Goal: Task Accomplishment & Management: Manage account settings

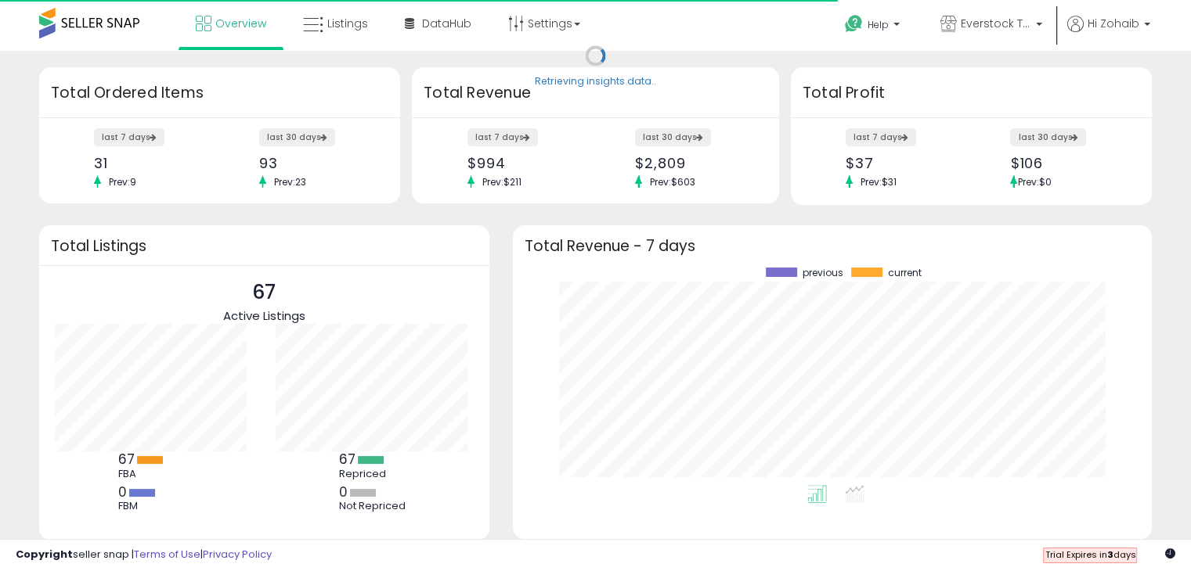
scroll to position [217, 607]
click at [344, 23] on span "Listings" at bounding box center [347, 24] width 41 height 16
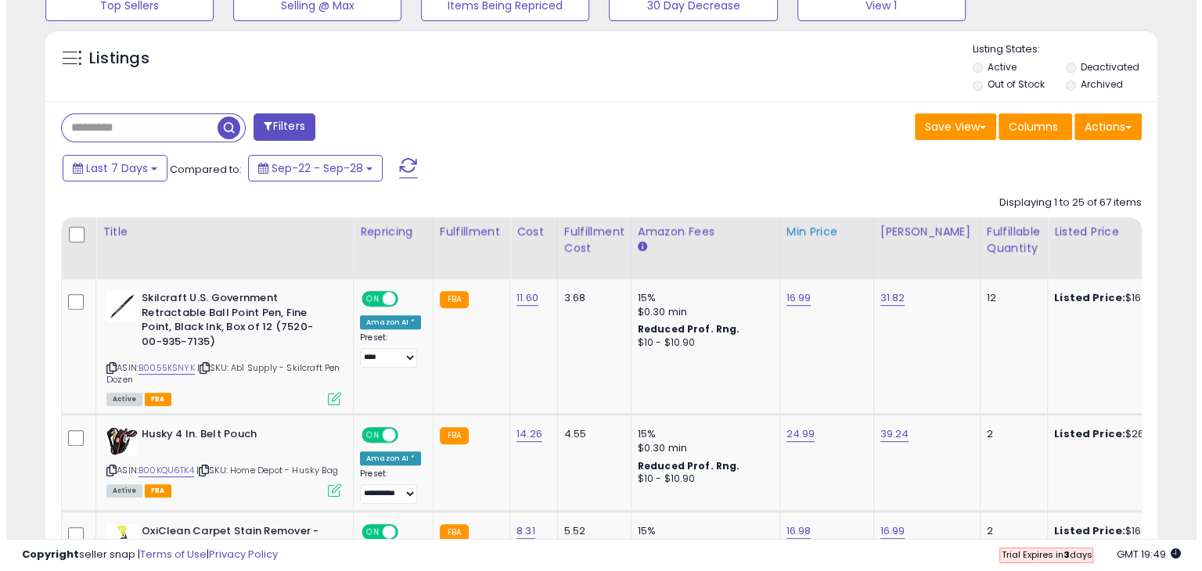
scroll to position [157, 0]
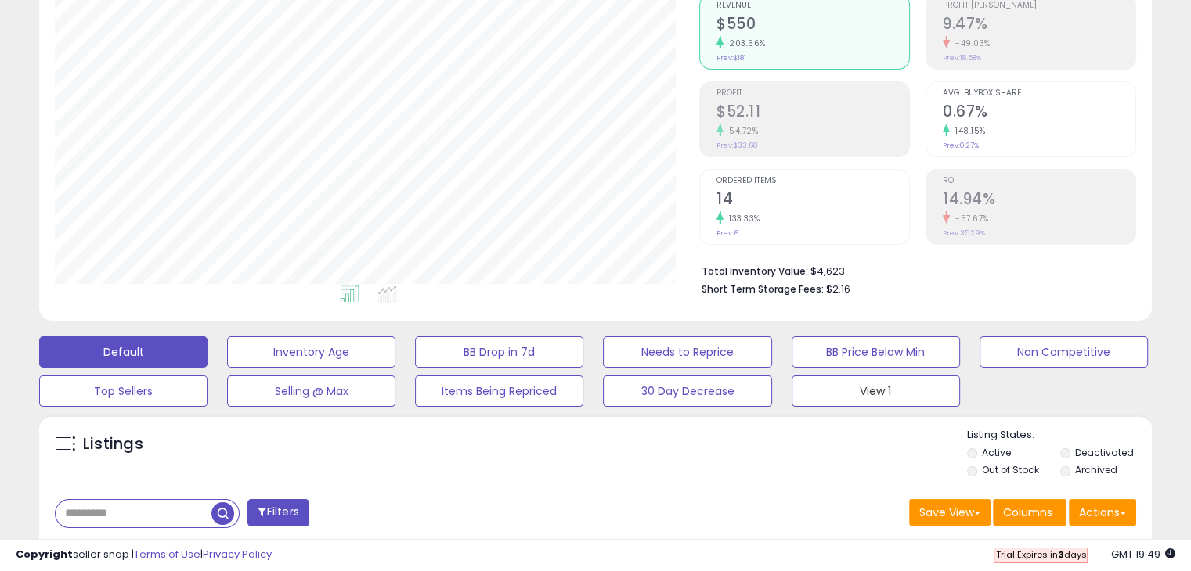
drag, startPoint x: 841, startPoint y: 395, endPoint x: 845, endPoint y: 405, distance: 10.2
click at [842, 396] on button "View 1" at bounding box center [875, 391] width 168 height 31
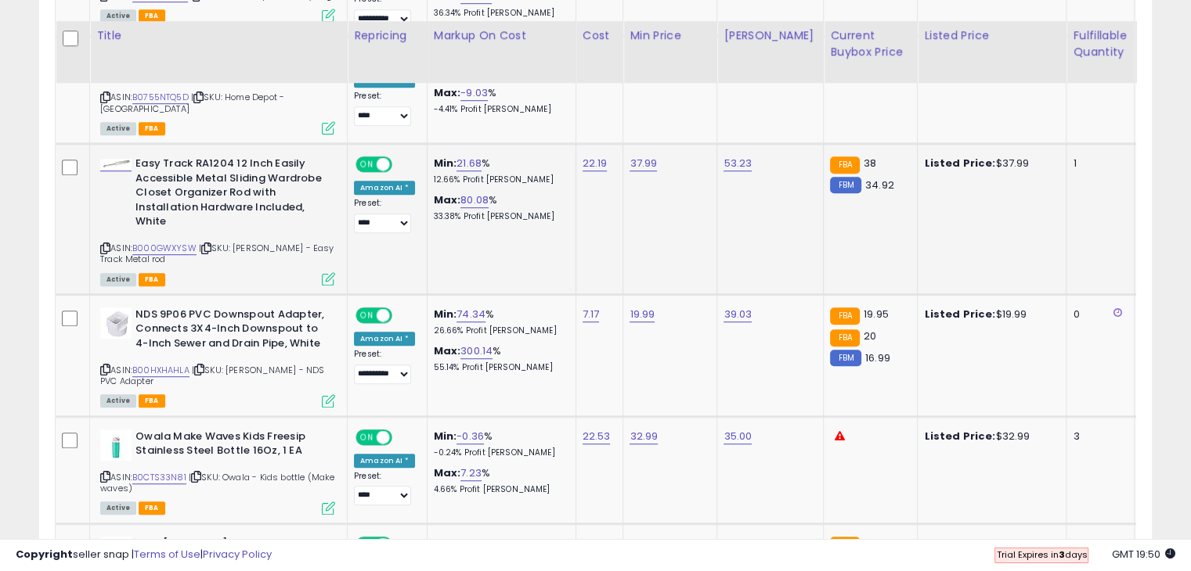
scroll to position [1096, 0]
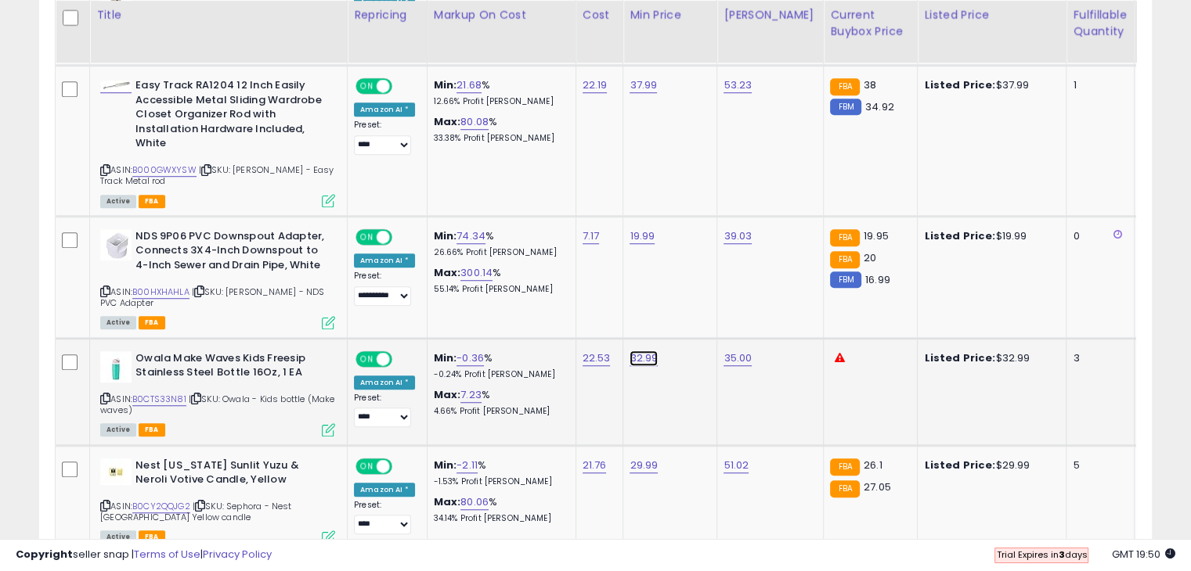
click at [642, 352] on link "32.99" at bounding box center [643, 359] width 28 height 16
type input "*****"
click at [695, 311] on button "submit" at bounding box center [681, 311] width 27 height 23
click at [175, 393] on link "B0CTS33N81" at bounding box center [159, 399] width 54 height 13
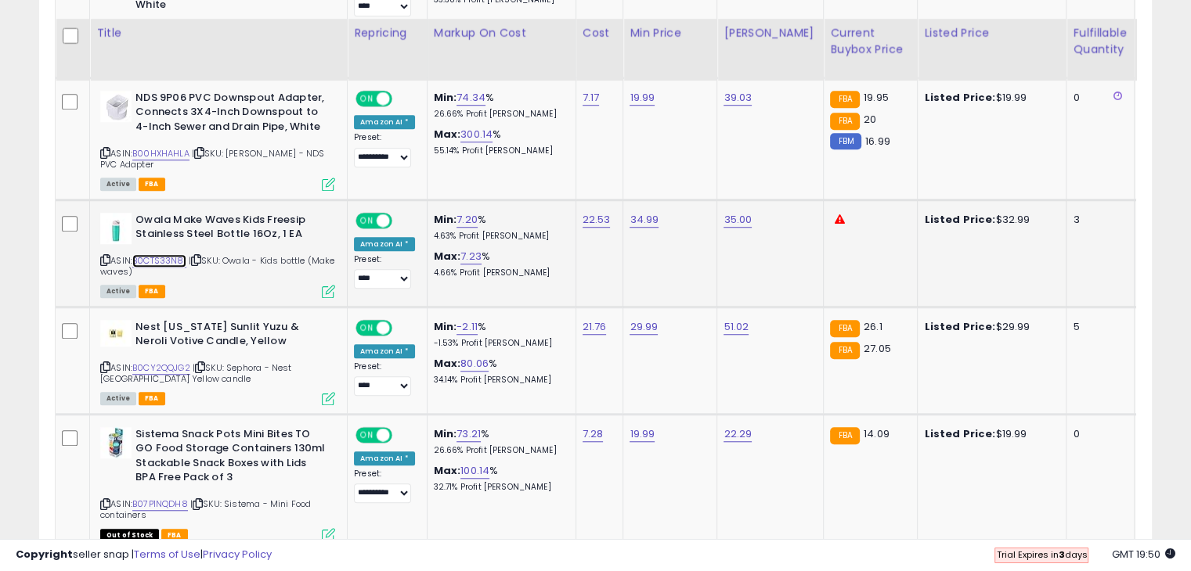
scroll to position [1252, 0]
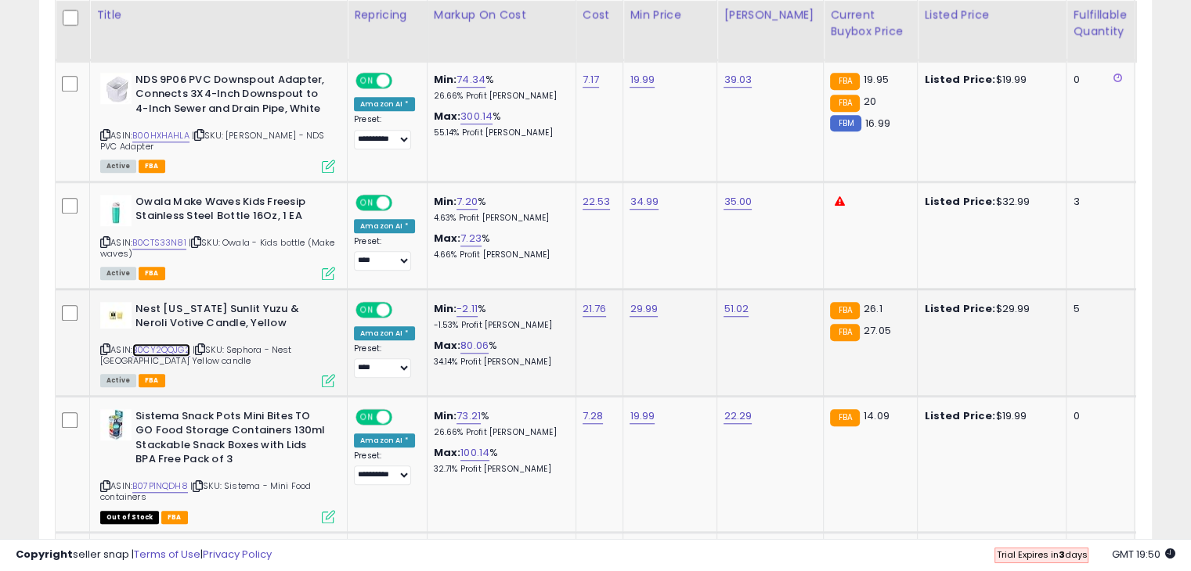
click at [157, 344] on link "B0CY2QQJG2" at bounding box center [161, 350] width 58 height 13
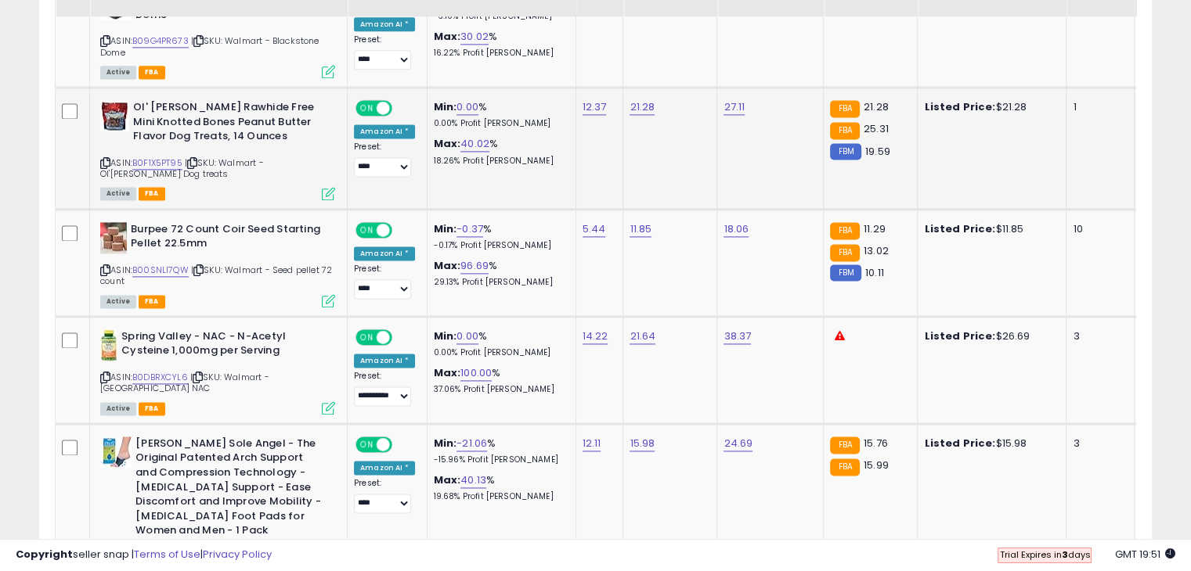
scroll to position [2192, 0]
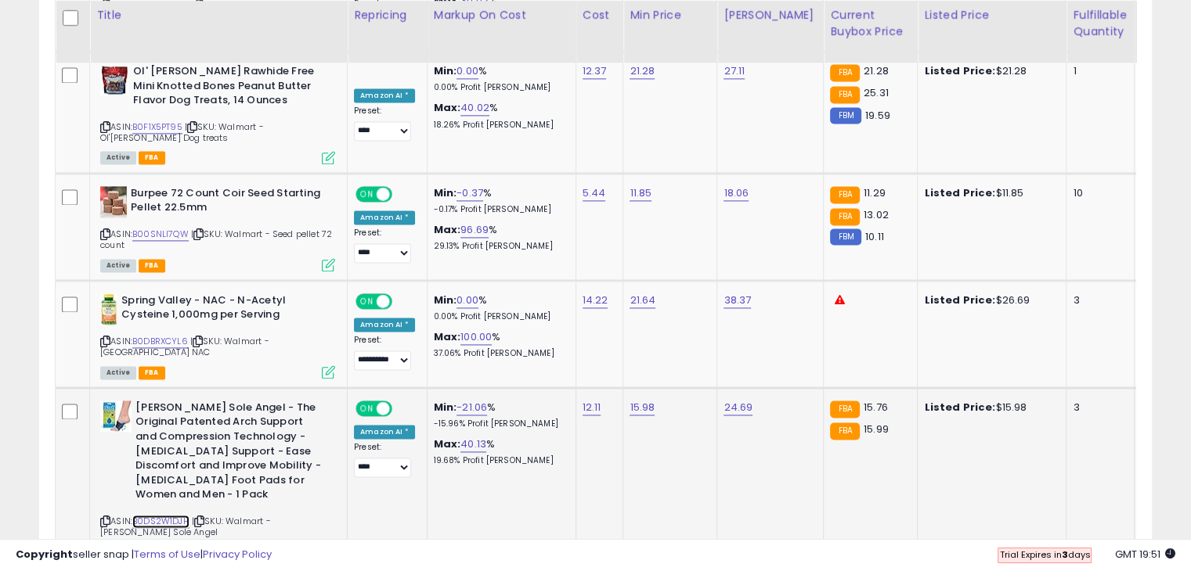
click at [183, 515] on link "B0DS2W1DJH" at bounding box center [160, 521] width 57 height 13
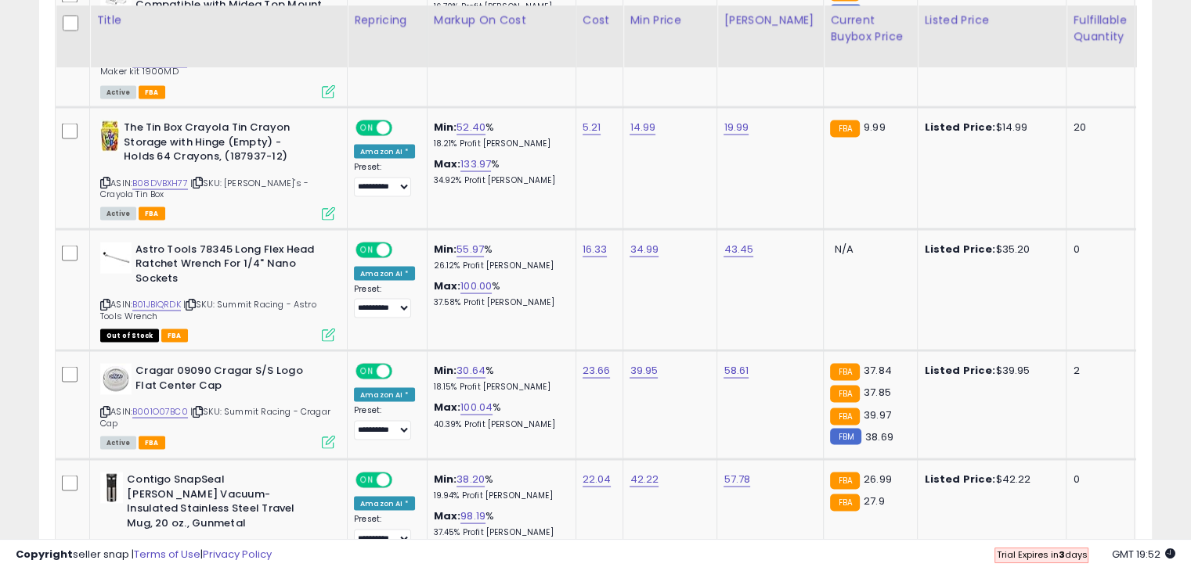
scroll to position [2974, 0]
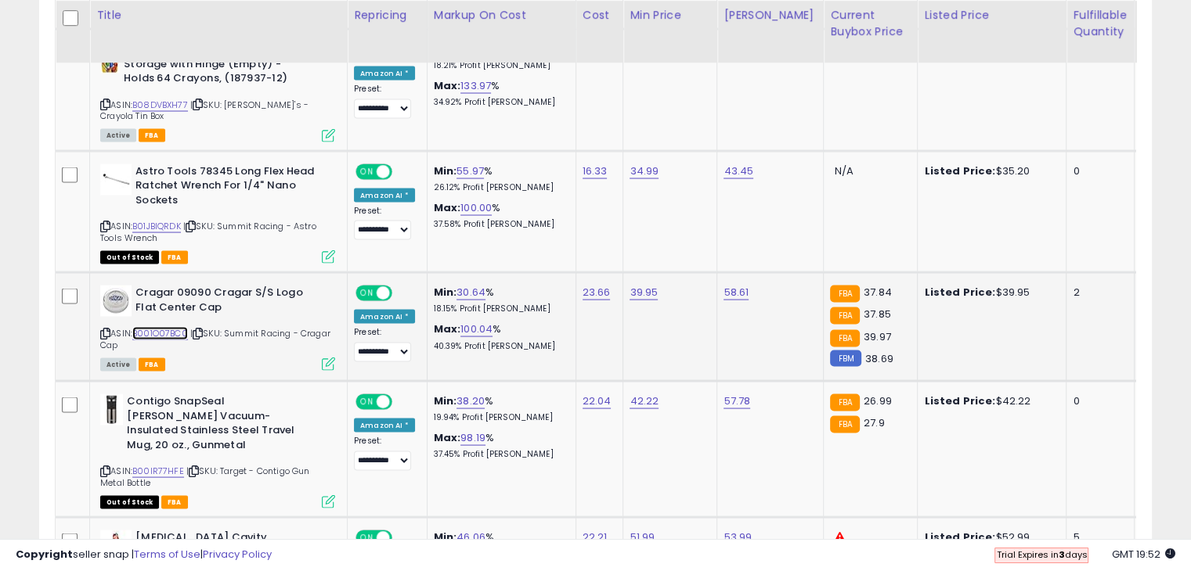
click at [178, 326] on link "B001O07BC0" at bounding box center [160, 332] width 56 height 13
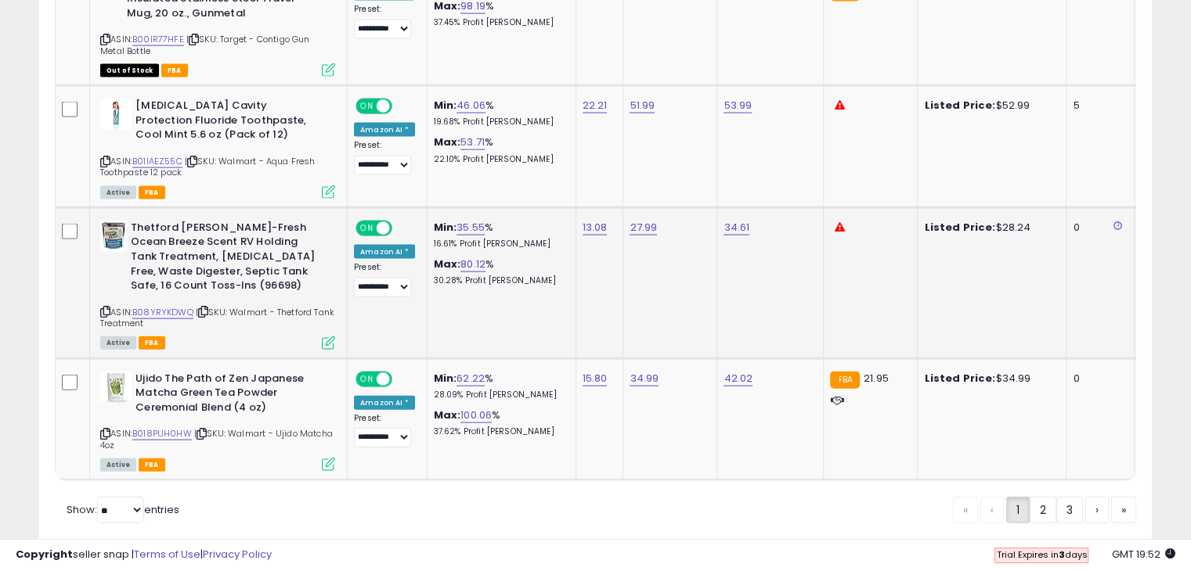
scroll to position [3418, 0]
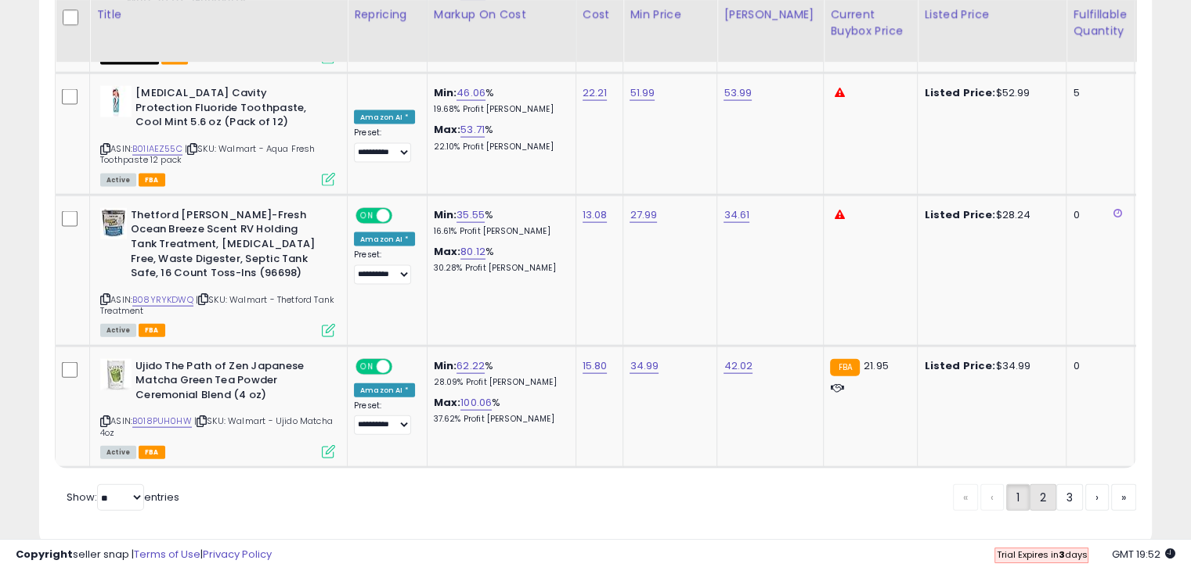
click at [1036, 485] on link "2" at bounding box center [1042, 498] width 27 height 27
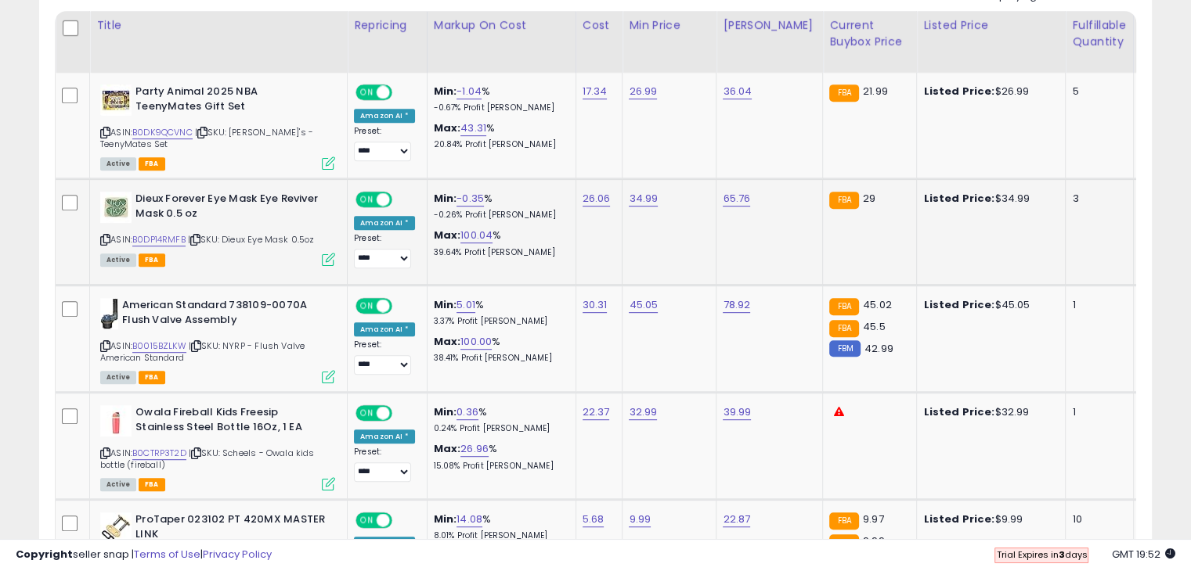
scroll to position [711, 0]
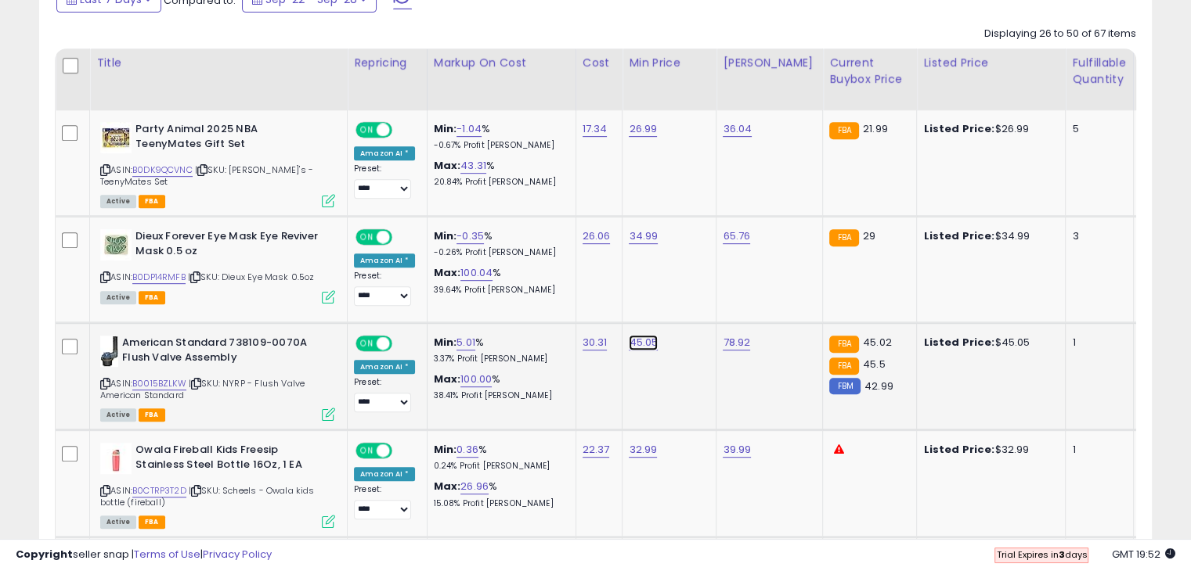
click at [629, 339] on link "45.05" at bounding box center [643, 343] width 29 height 16
type input "*****"
drag, startPoint x: 711, startPoint y: 297, endPoint x: 692, endPoint y: 316, distance: 27.1
click at [695, 297] on button "submit" at bounding box center [681, 302] width 27 height 23
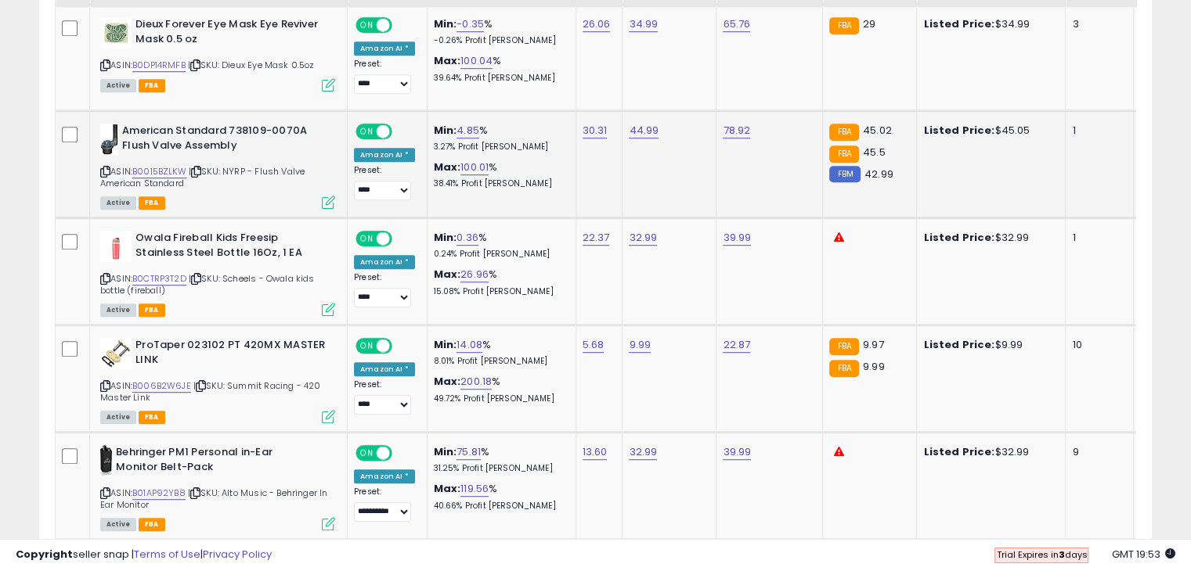
scroll to position [946, 0]
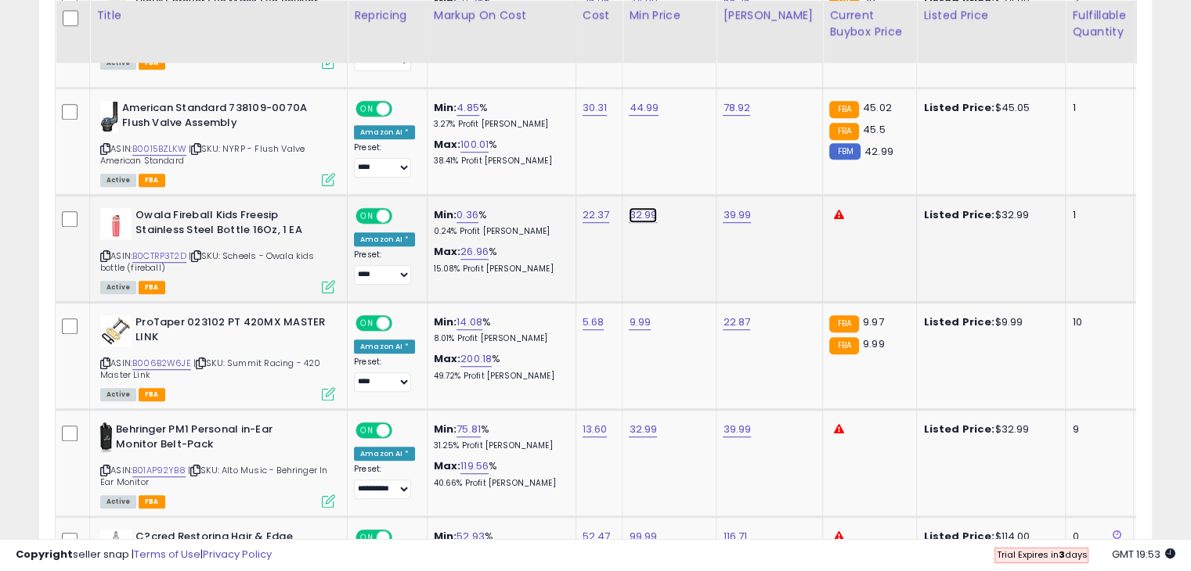
click at [647, 217] on link "32.99" at bounding box center [643, 215] width 28 height 16
type input "*****"
click at [695, 177] on button "submit" at bounding box center [681, 175] width 27 height 23
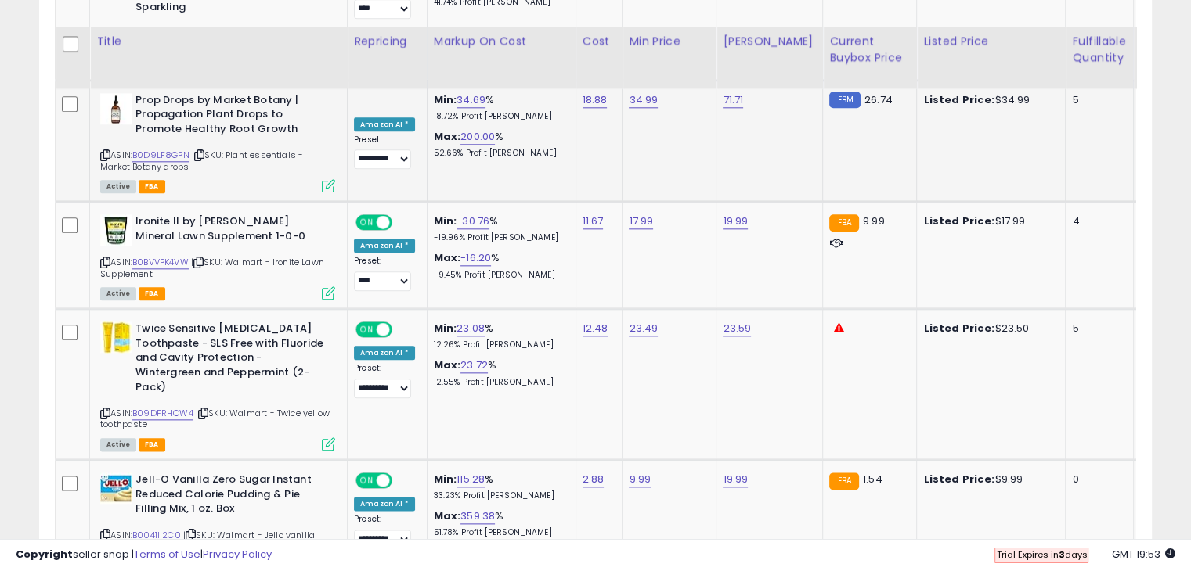
scroll to position [1807, 0]
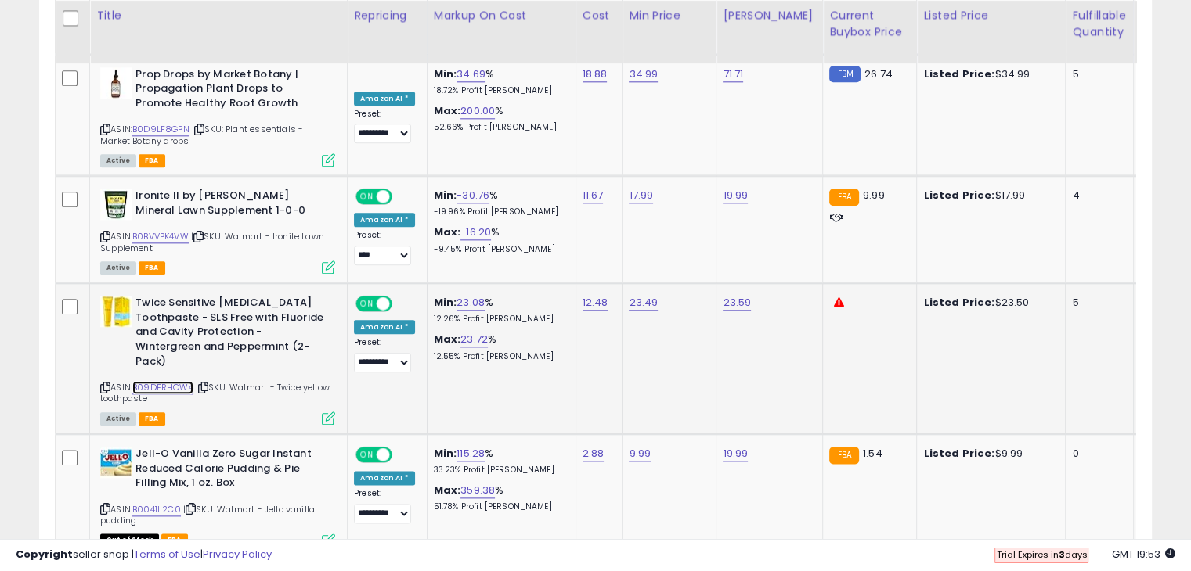
click at [175, 381] on link "B09DFRHCW4" at bounding box center [162, 387] width 61 height 13
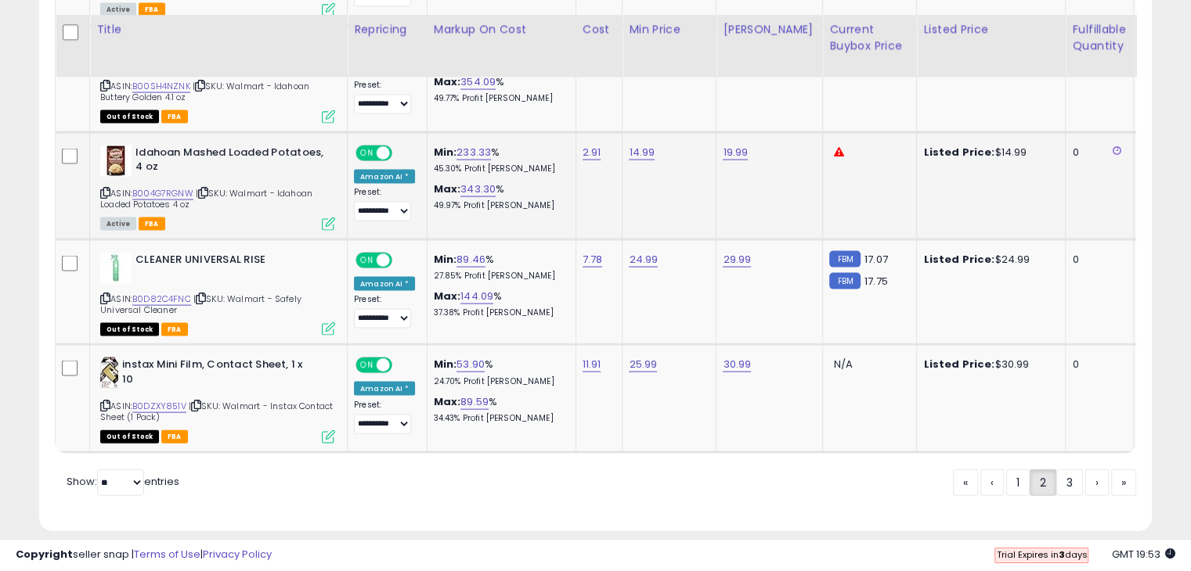
scroll to position [3318, 0]
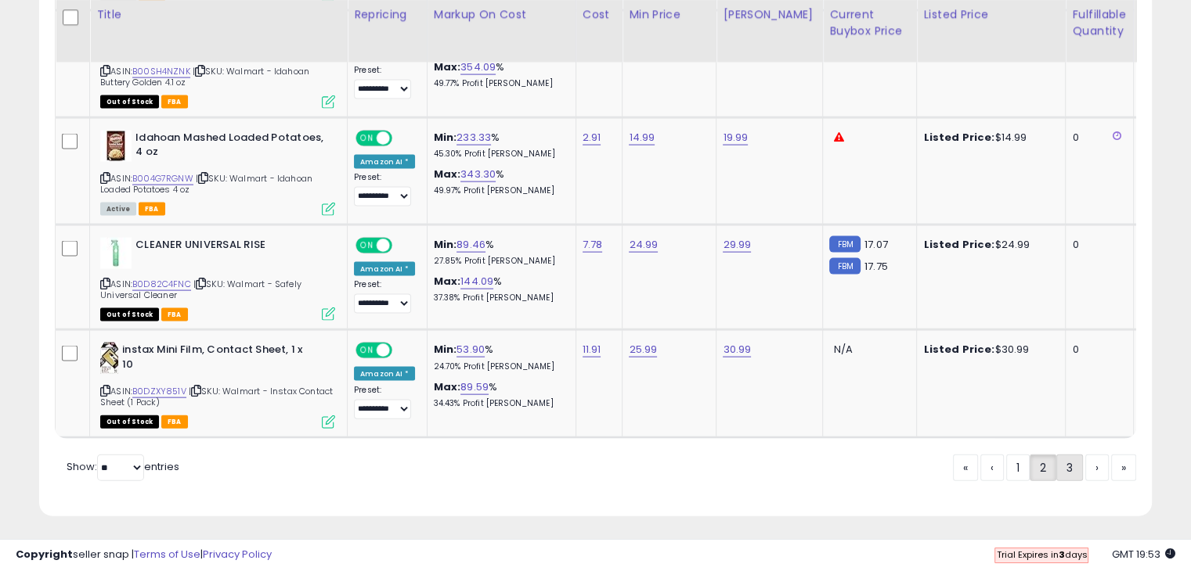
click at [1061, 469] on link "3" at bounding box center [1069, 468] width 27 height 27
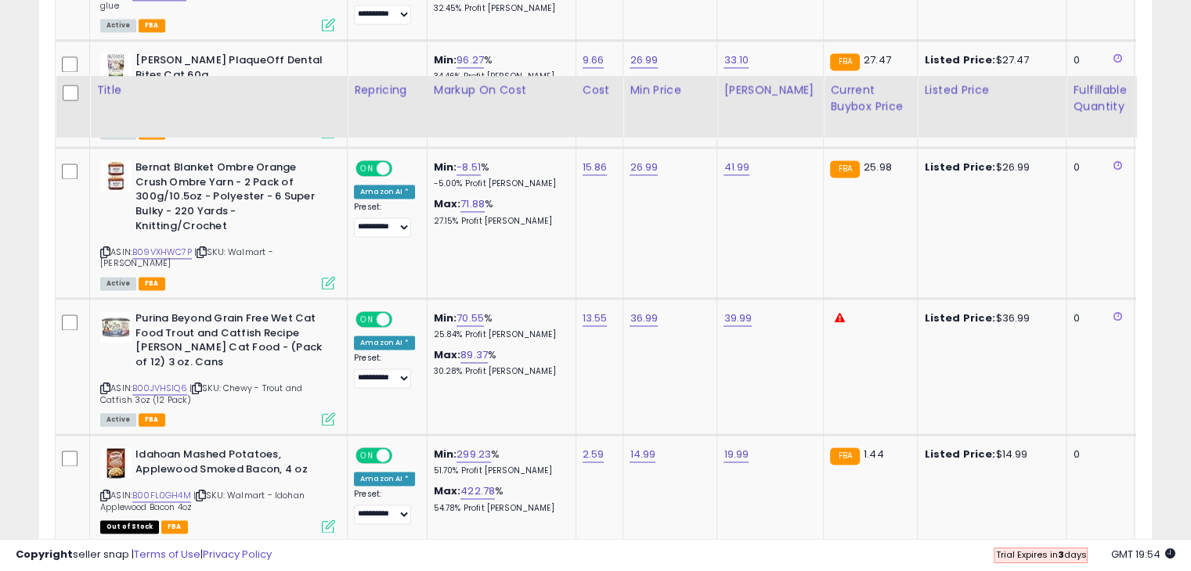
scroll to position [2510, 0]
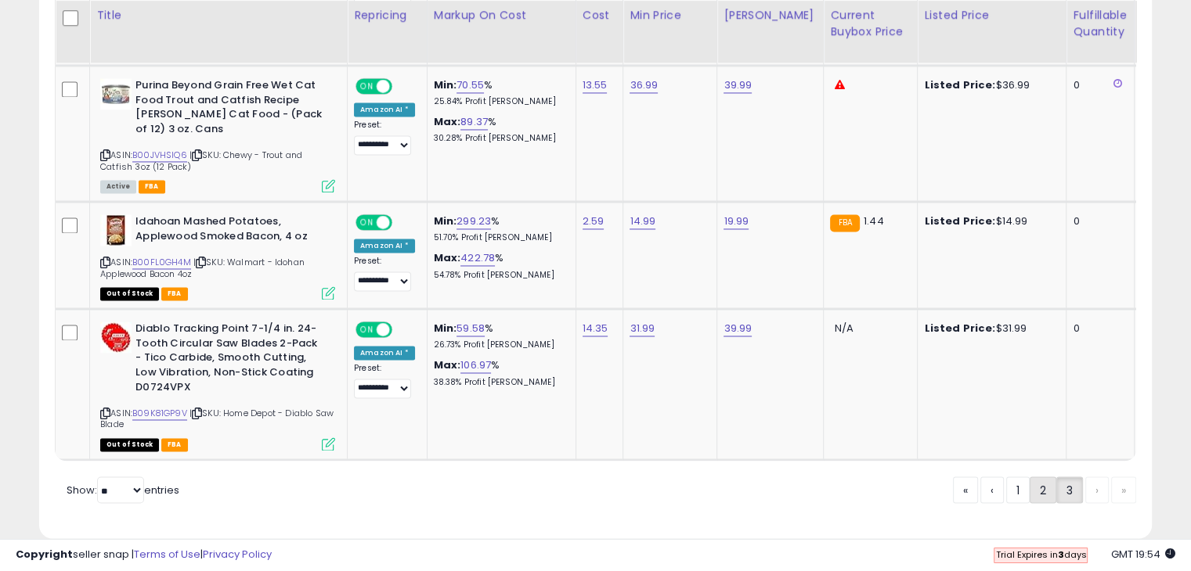
click at [1043, 477] on link "2" at bounding box center [1042, 490] width 27 height 27
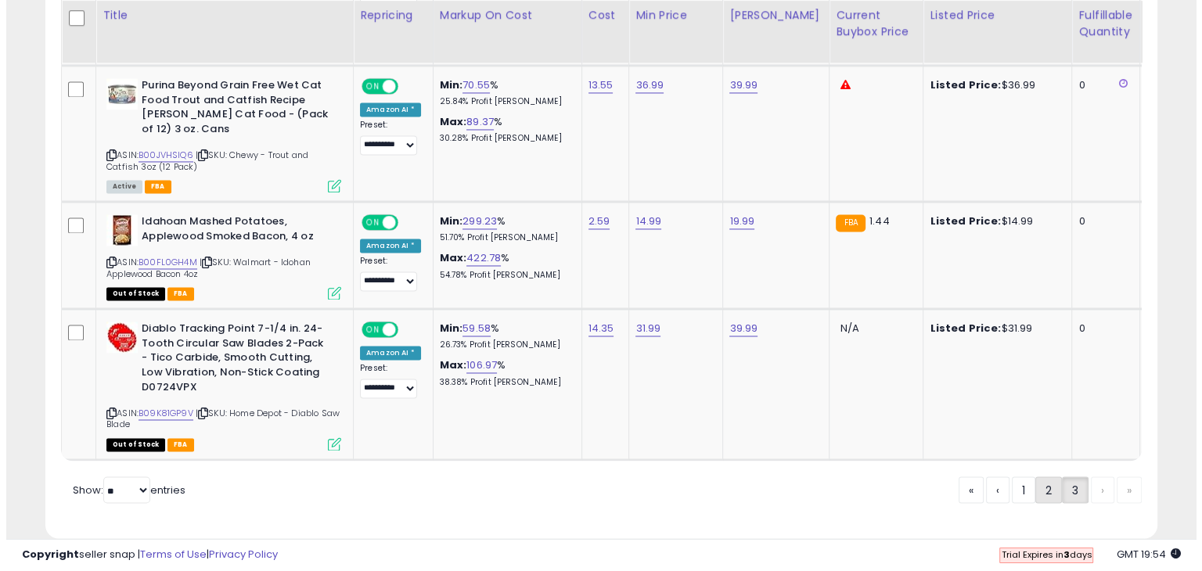
scroll to position [398, 0]
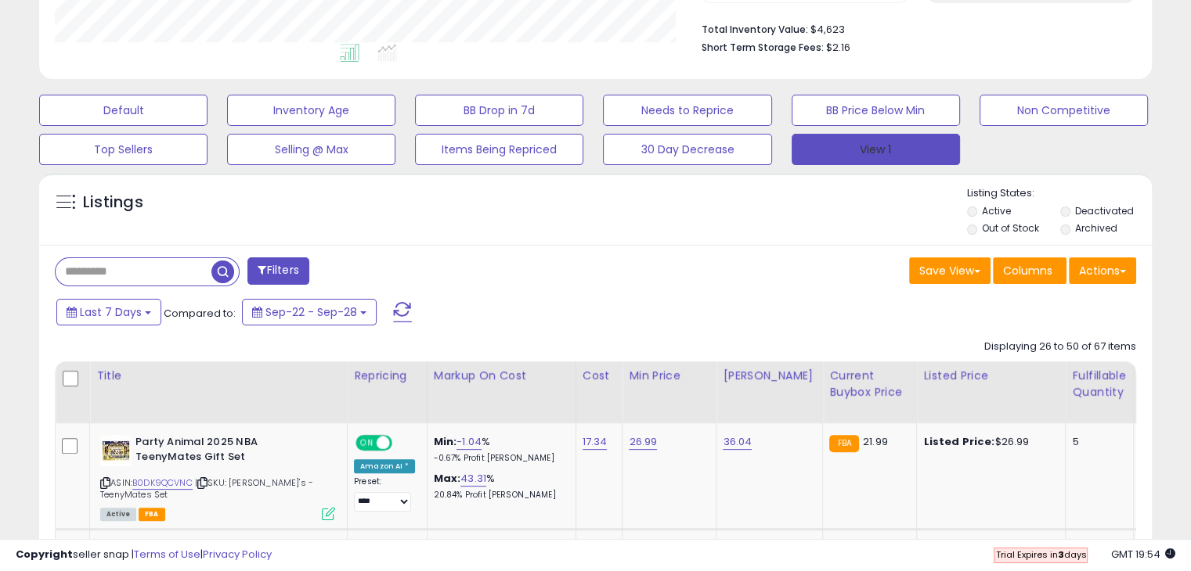
click at [848, 150] on button "View 1" at bounding box center [875, 149] width 168 height 31
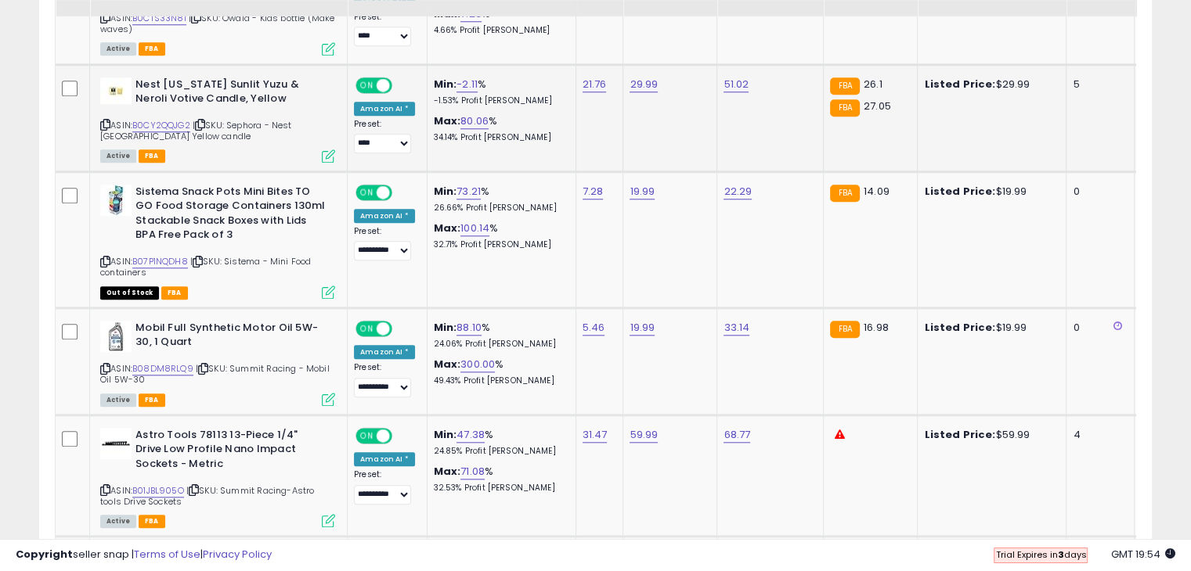
scroll to position [1494, 0]
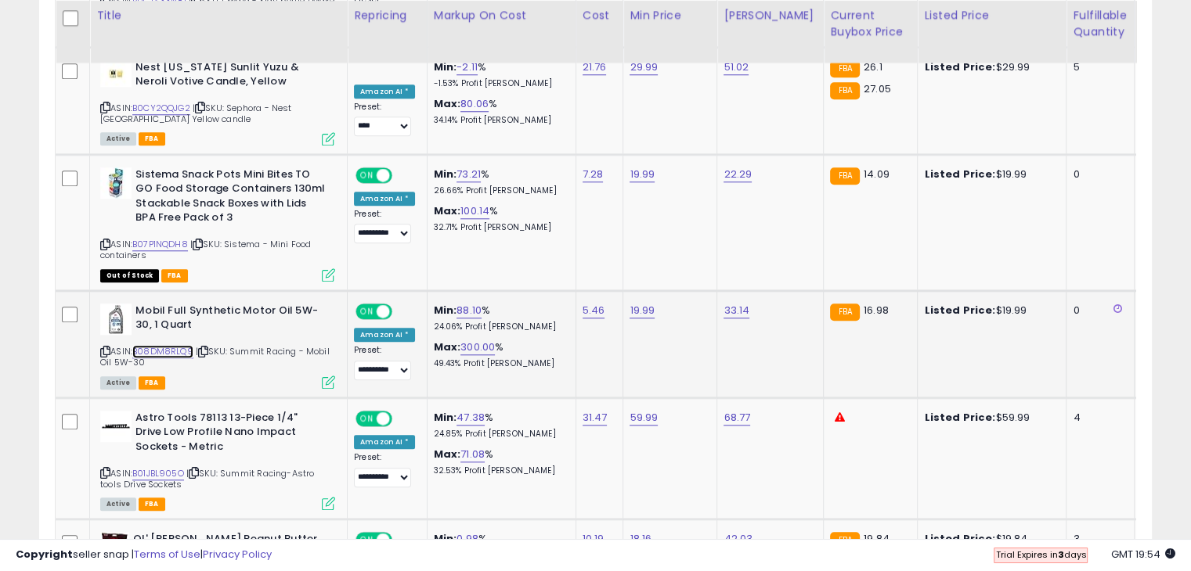
click at [175, 345] on link "B08DM8RLQ9" at bounding box center [162, 351] width 61 height 13
click at [400, 362] on select "**********" at bounding box center [382, 371] width 57 height 20
select select "****"
click at [354, 361] on select "**********" at bounding box center [382, 371] width 57 height 20
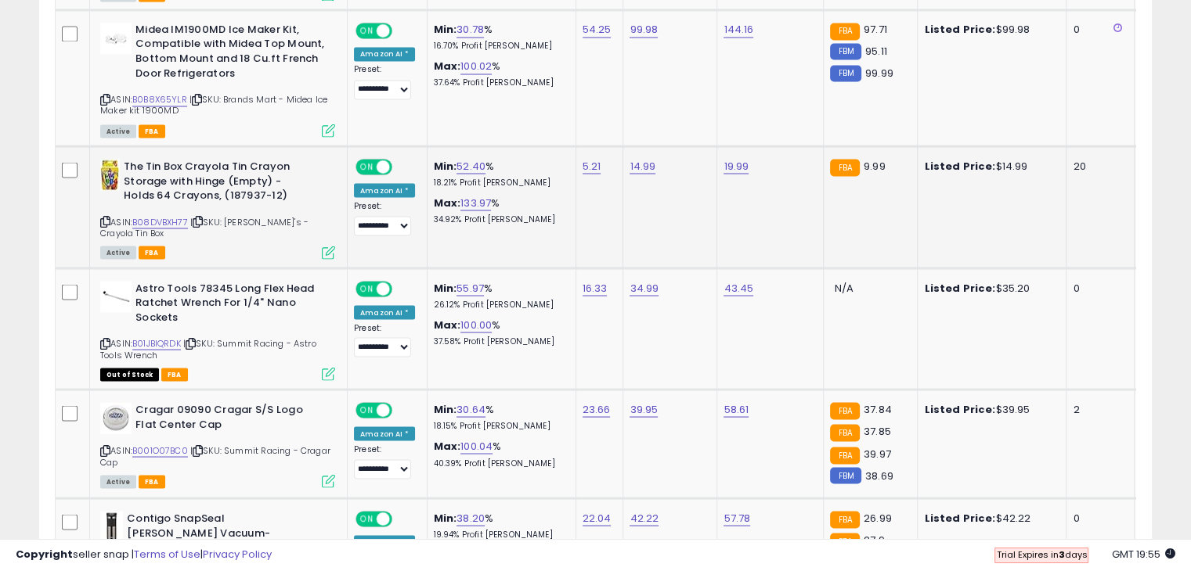
scroll to position [2903, 0]
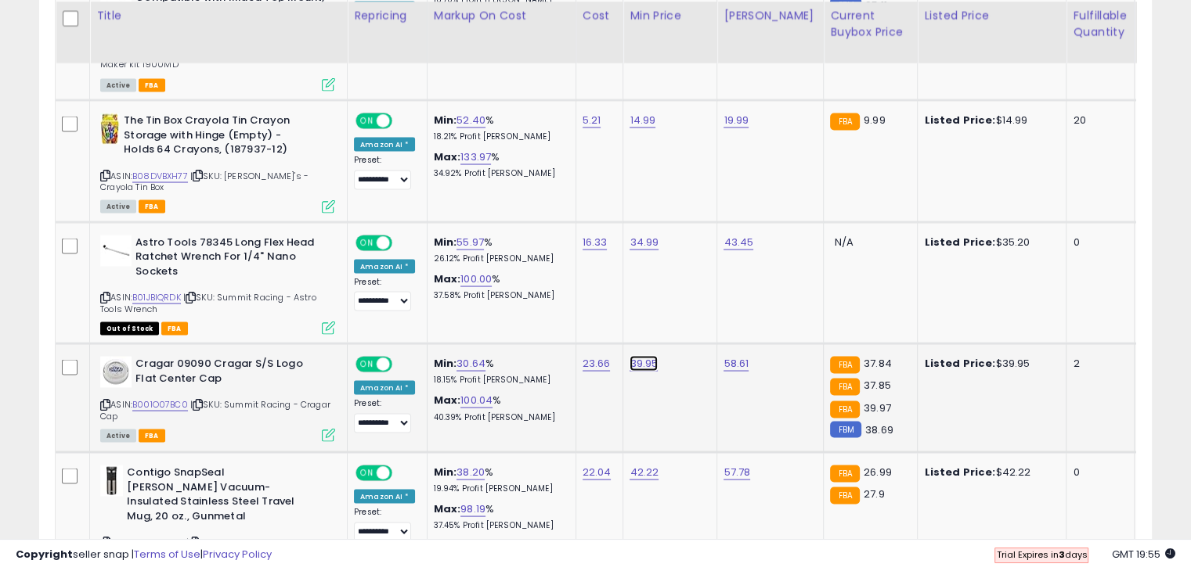
click at [643, 355] on link "39.95" at bounding box center [643, 363] width 28 height 16
type input "*****"
click at [696, 304] on button "submit" at bounding box center [682, 295] width 27 height 23
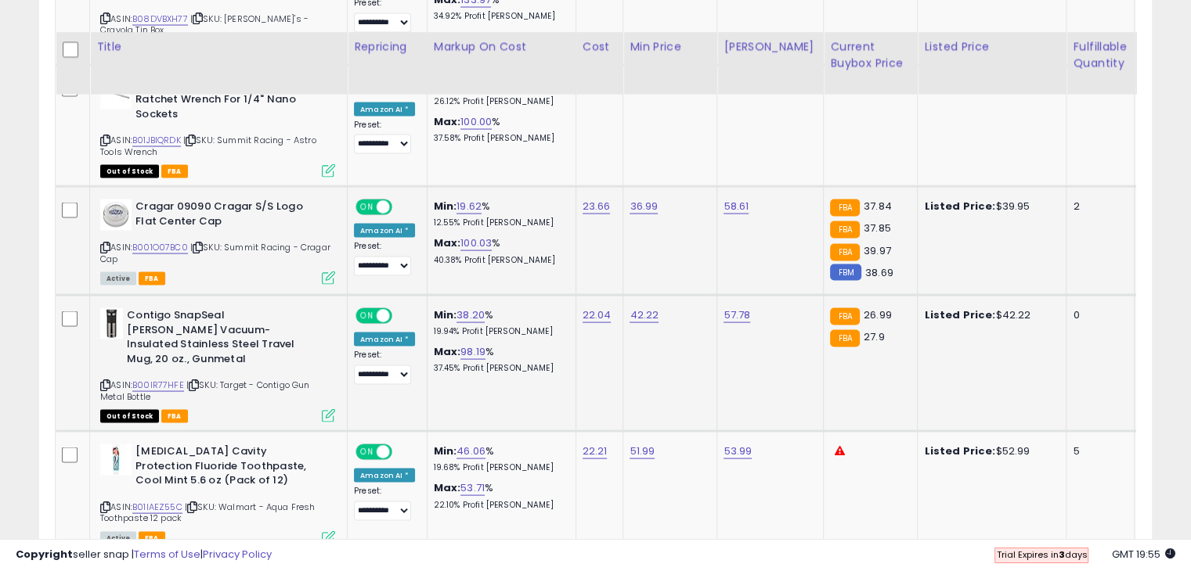
scroll to position [3138, 0]
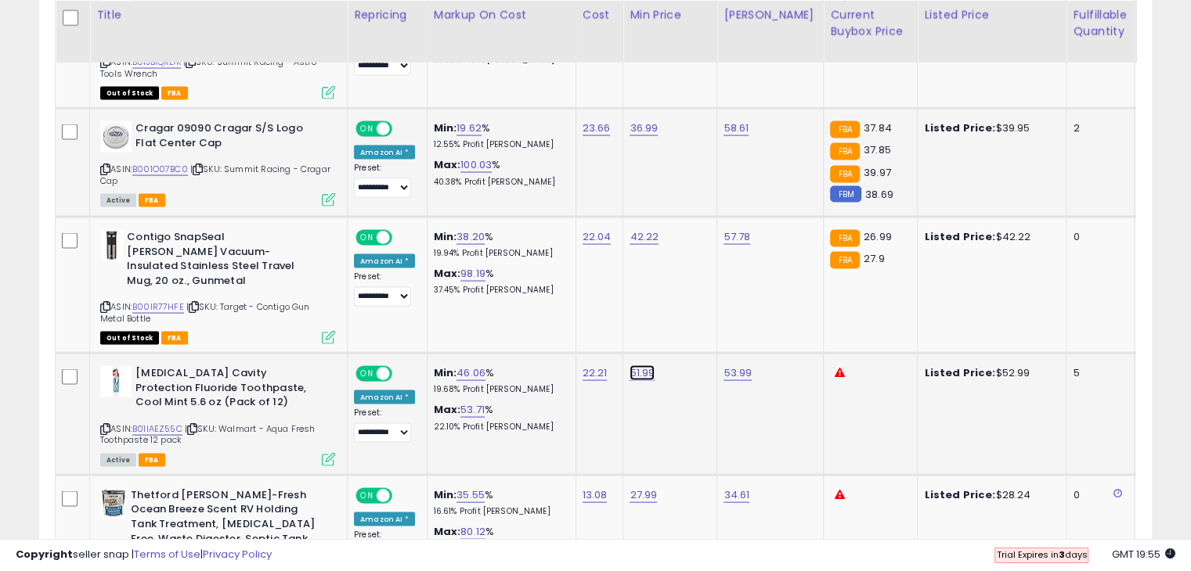
click at [645, 366] on link "51.99" at bounding box center [641, 374] width 25 height 16
type input "*****"
click at [686, 288] on icon "submit" at bounding box center [680, 289] width 9 height 9
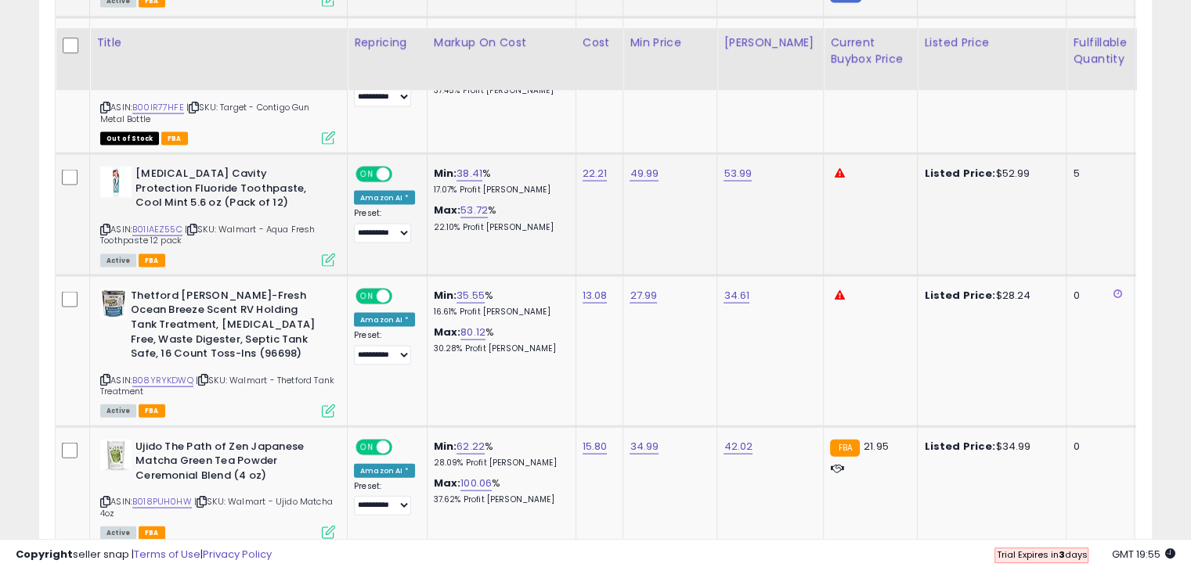
scroll to position [3373, 0]
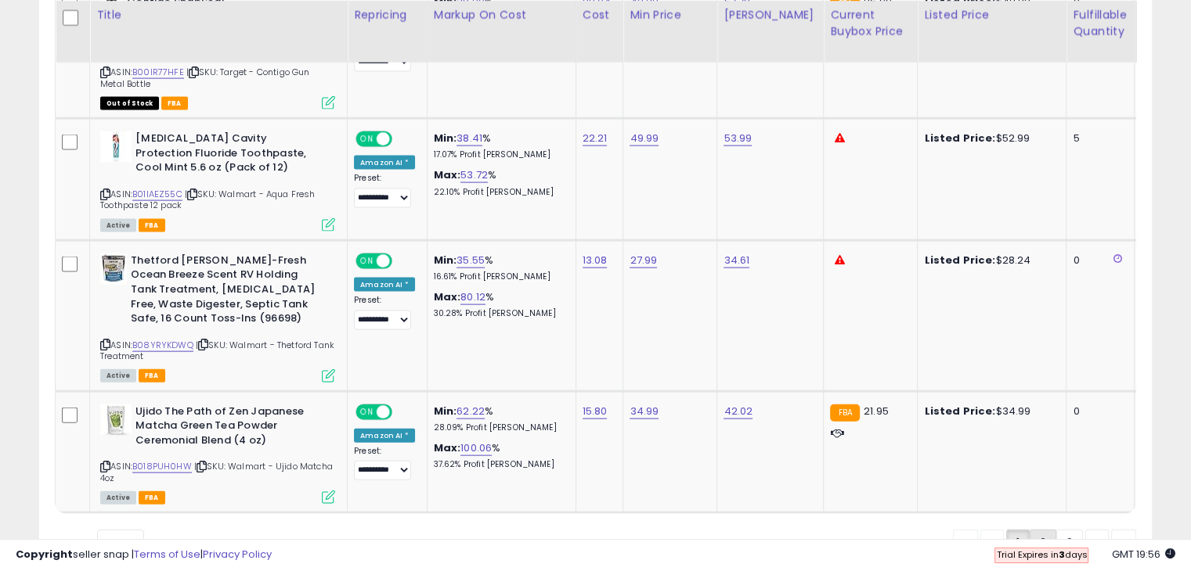
click at [1034, 530] on link "2" at bounding box center [1042, 543] width 27 height 27
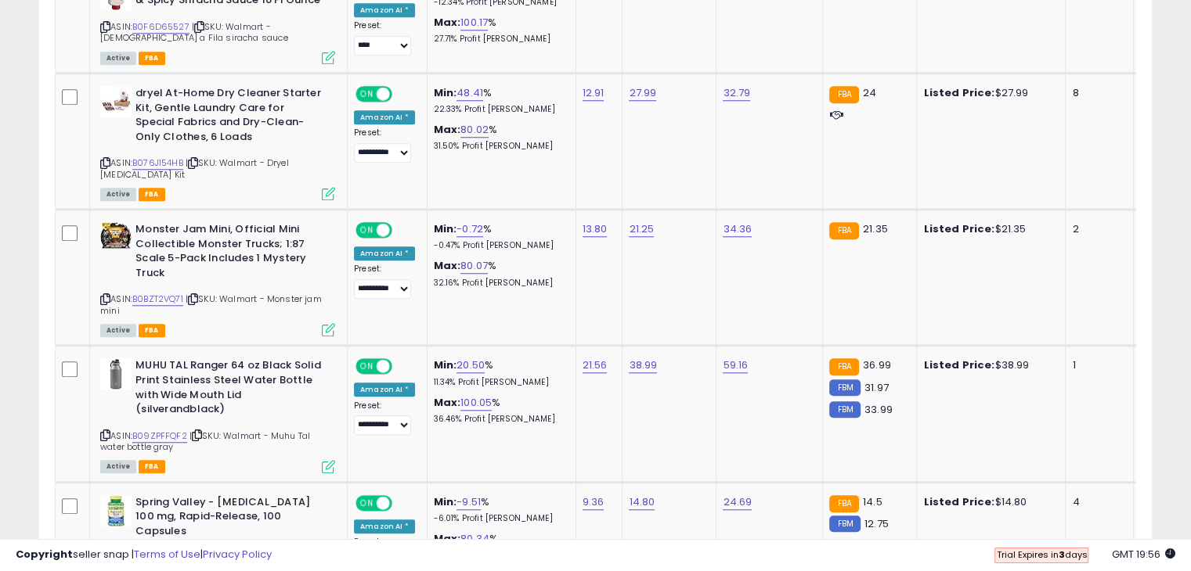
scroll to position [1416, 0]
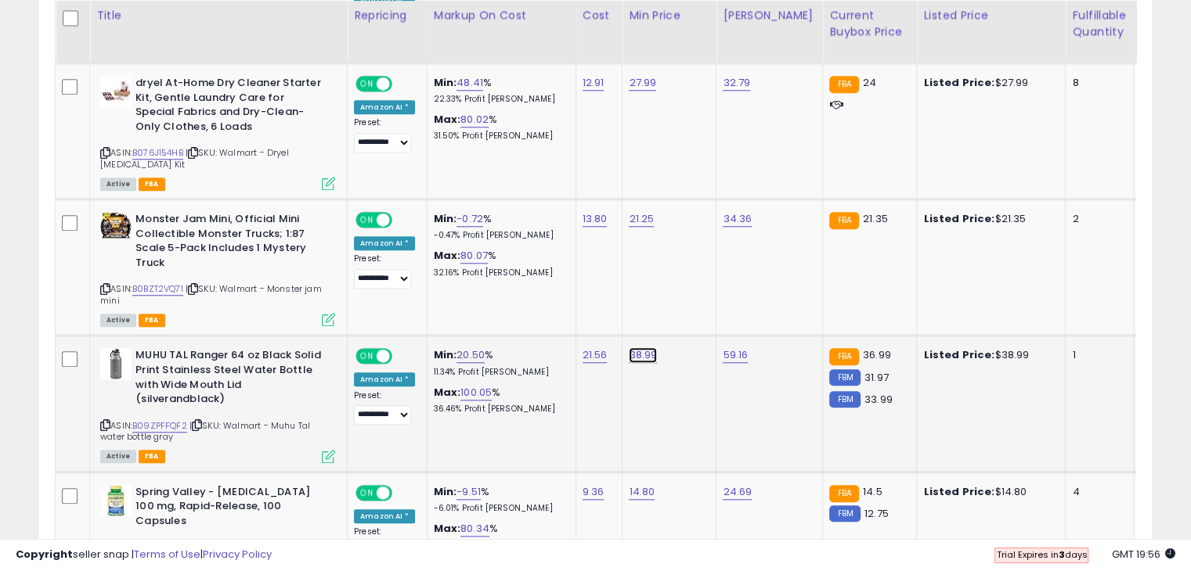
click at [632, 348] on link "38.99" at bounding box center [643, 356] width 28 height 16
click at [182, 420] on link "B09ZPFFQF2" at bounding box center [159, 426] width 55 height 13
click at [728, 296] on button "button" at bounding box center [714, 301] width 27 height 23
click at [645, 348] on link "38.99" at bounding box center [643, 356] width 28 height 16
type input "*****"
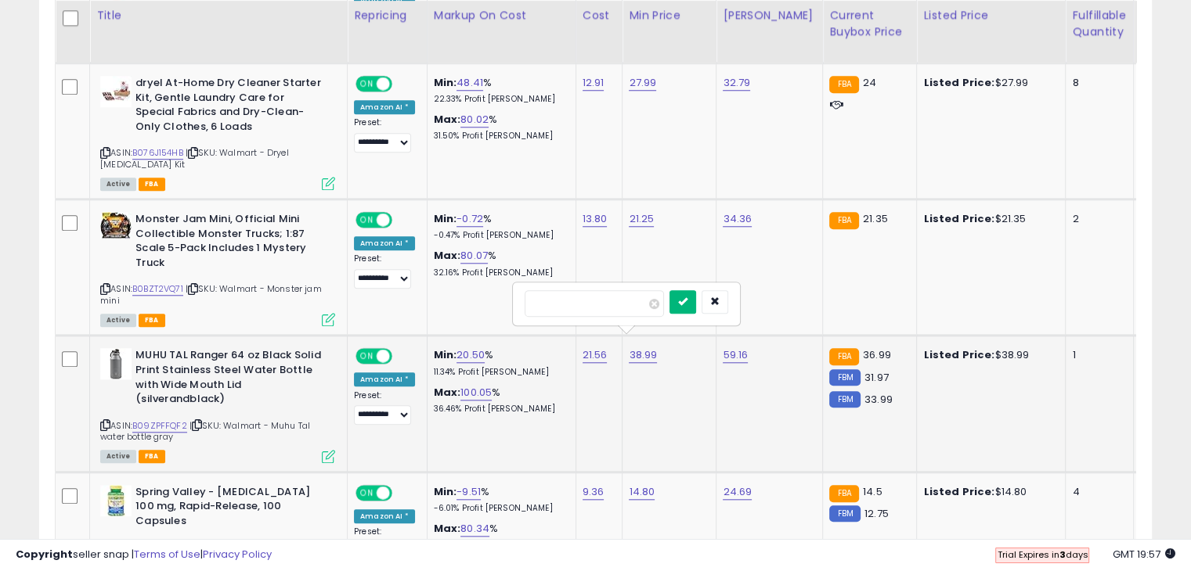
click at [696, 308] on button "submit" at bounding box center [682, 301] width 27 height 23
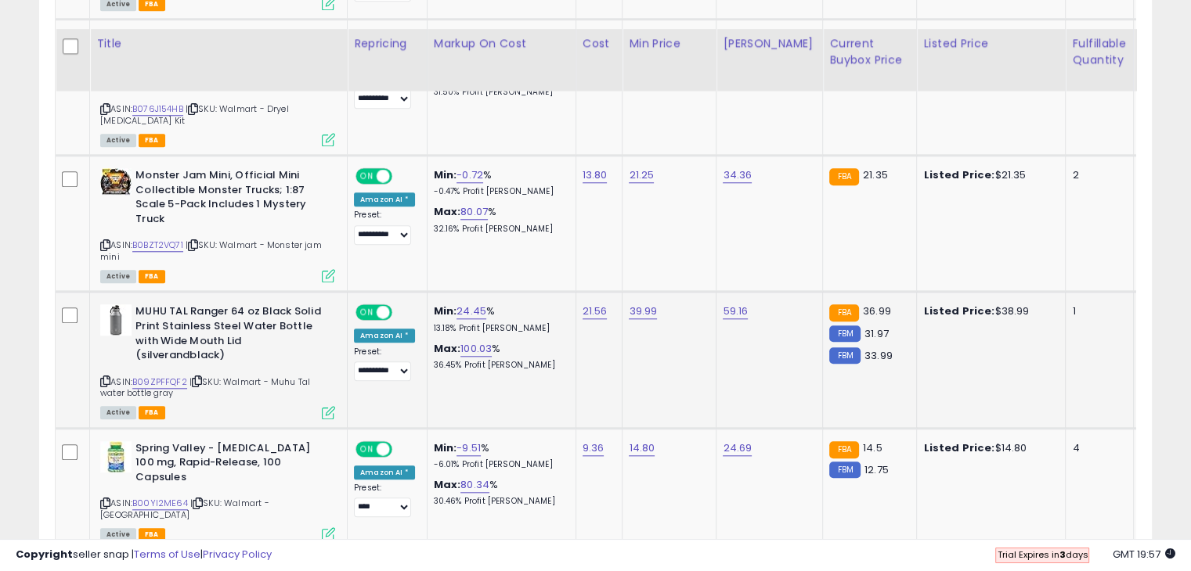
scroll to position [1494, 0]
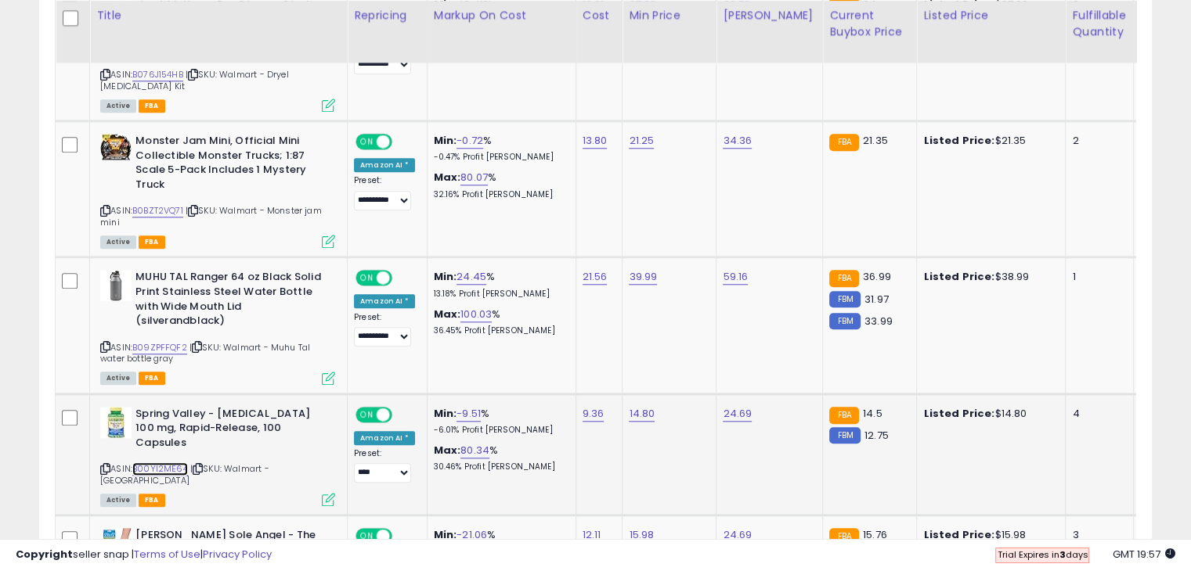
click at [142, 463] on link "B00YI2ME64" at bounding box center [160, 469] width 56 height 13
click at [635, 406] on link "14.80" at bounding box center [642, 414] width 26 height 16
type input "*****"
click at [694, 366] on button "submit" at bounding box center [681, 359] width 27 height 23
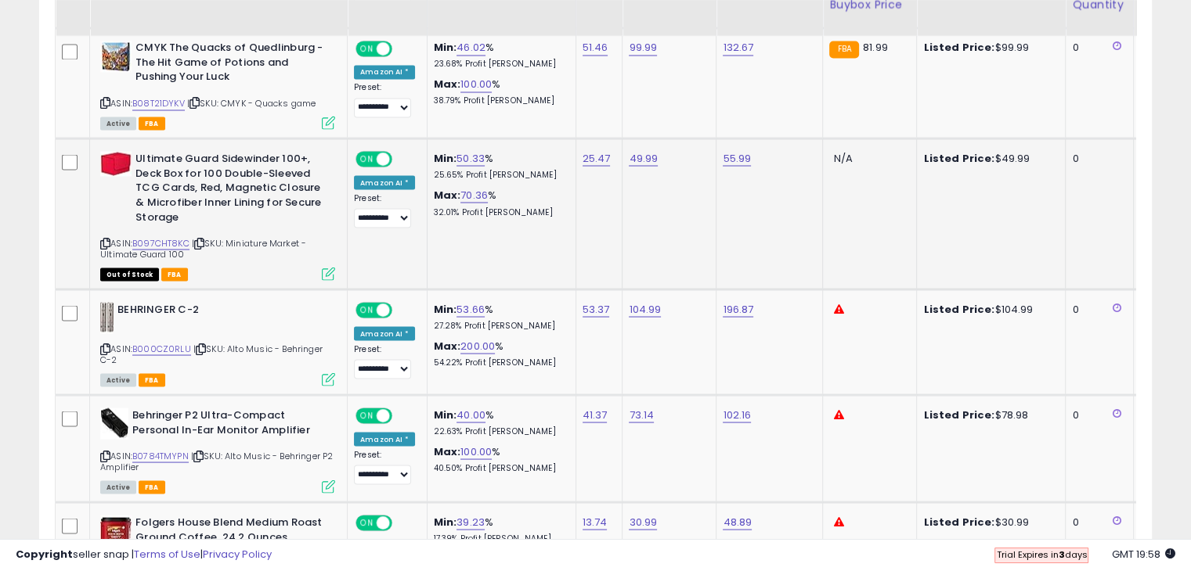
scroll to position [2825, 0]
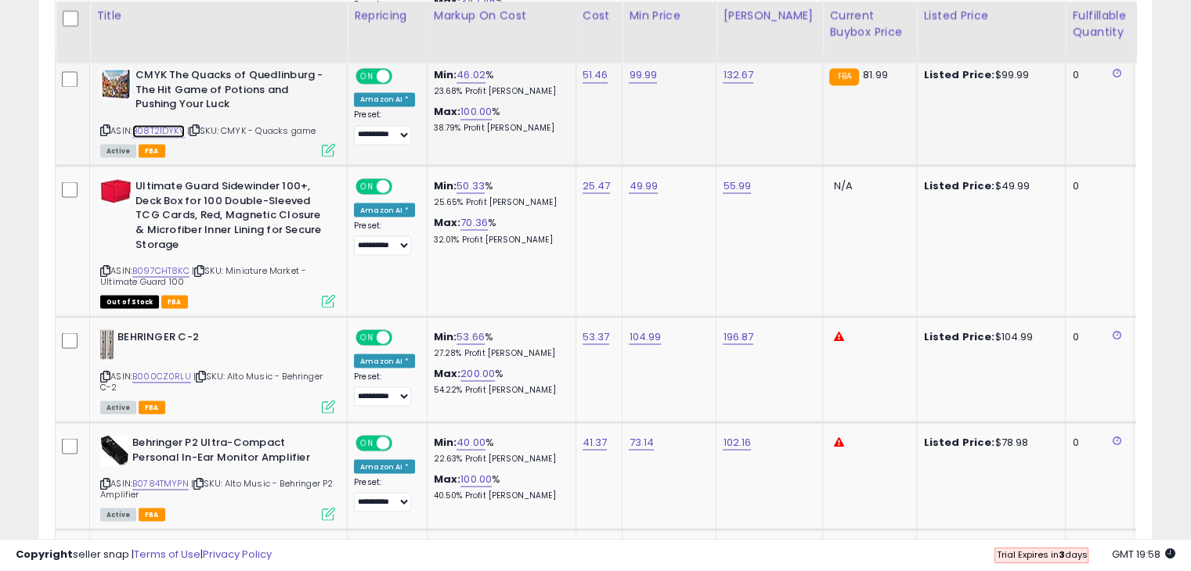
click at [168, 124] on link "B08T21DYKV" at bounding box center [158, 130] width 52 height 13
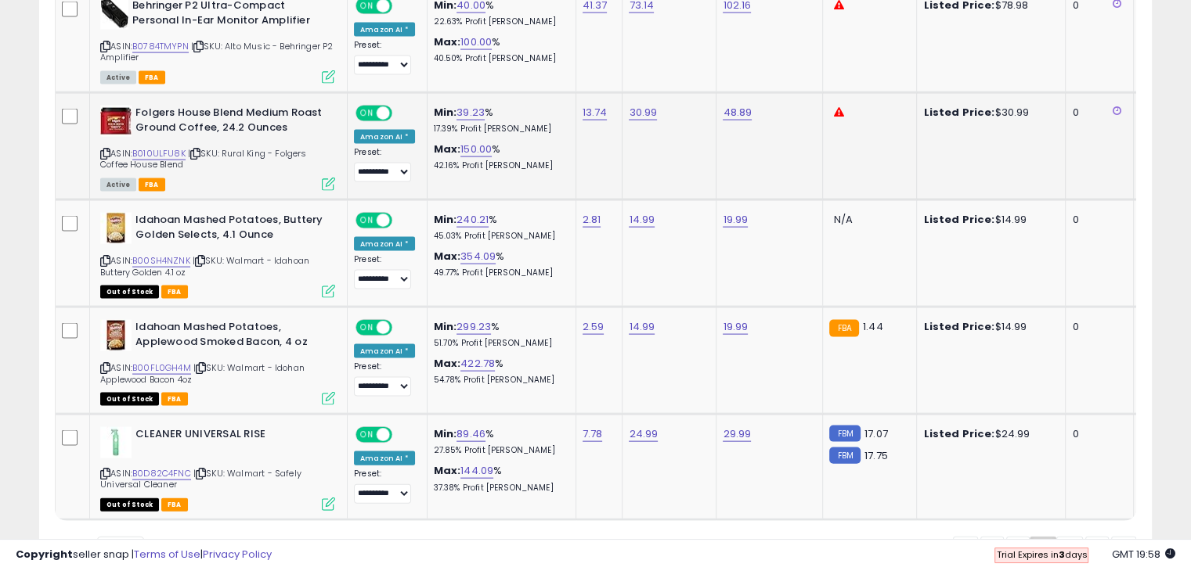
scroll to position [3294, 0]
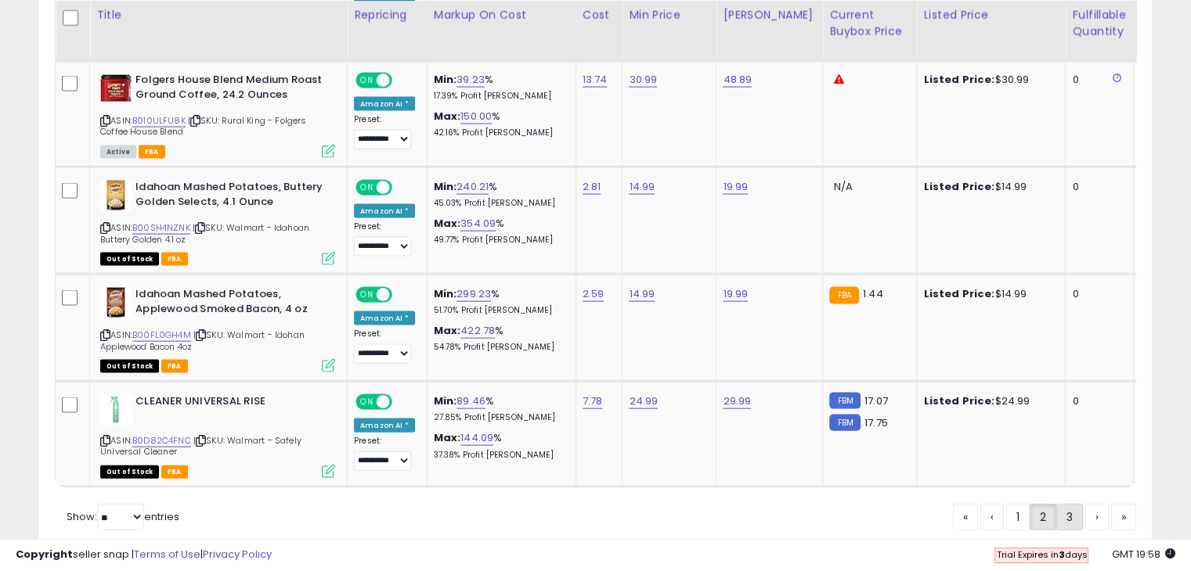
click at [1068, 515] on link "3" at bounding box center [1069, 517] width 27 height 27
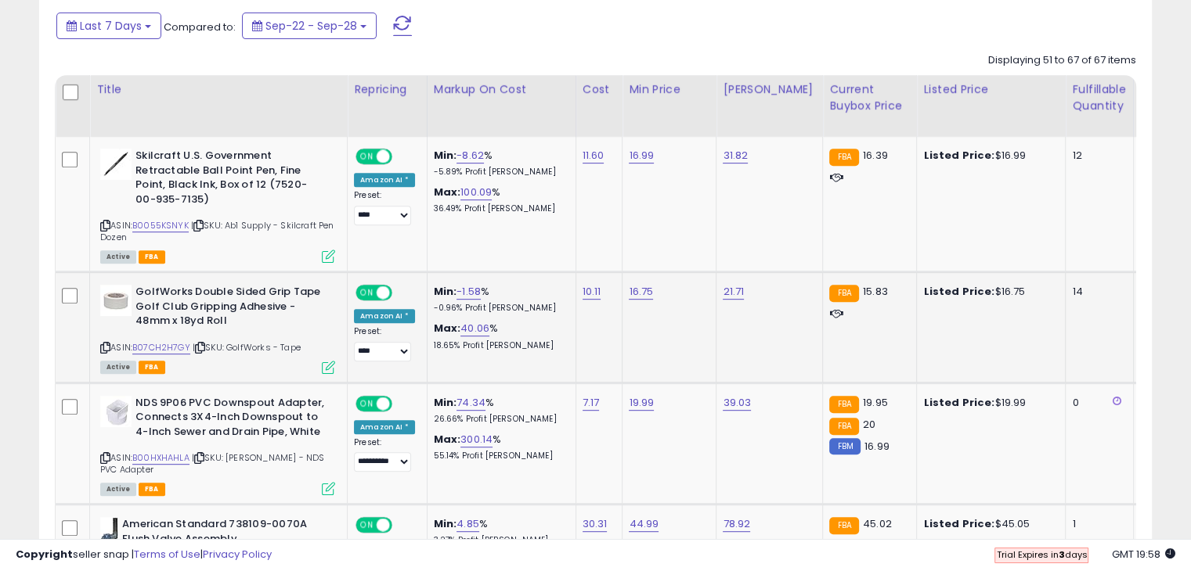
scroll to position [711, 0]
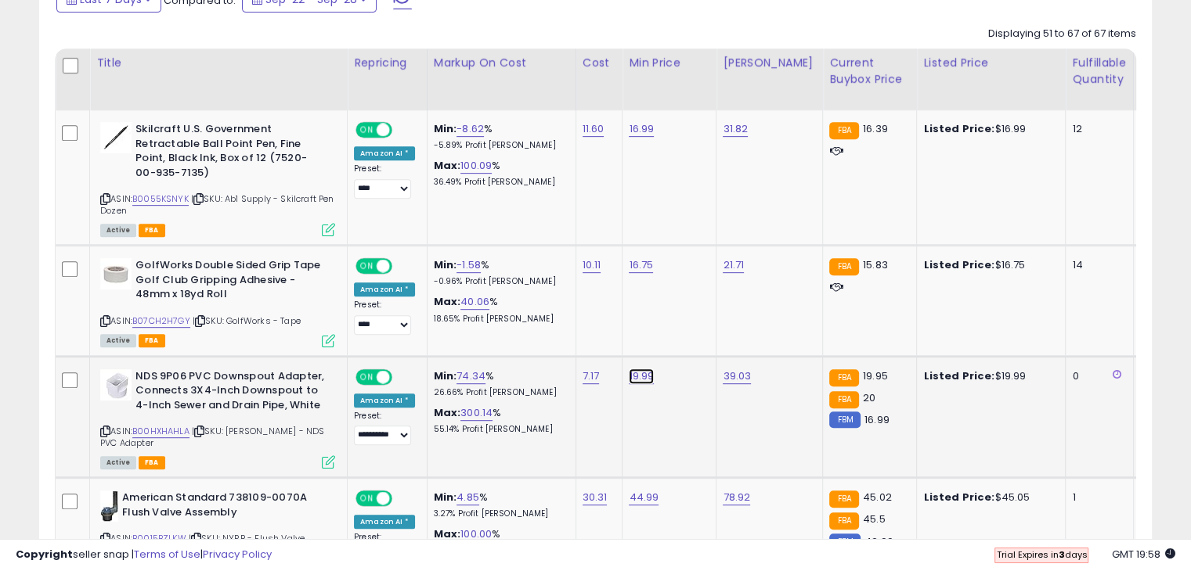
click at [638, 376] on link "19.99" at bounding box center [641, 377] width 25 height 16
click at [172, 427] on link "B00HXHAHLA" at bounding box center [160, 431] width 57 height 13
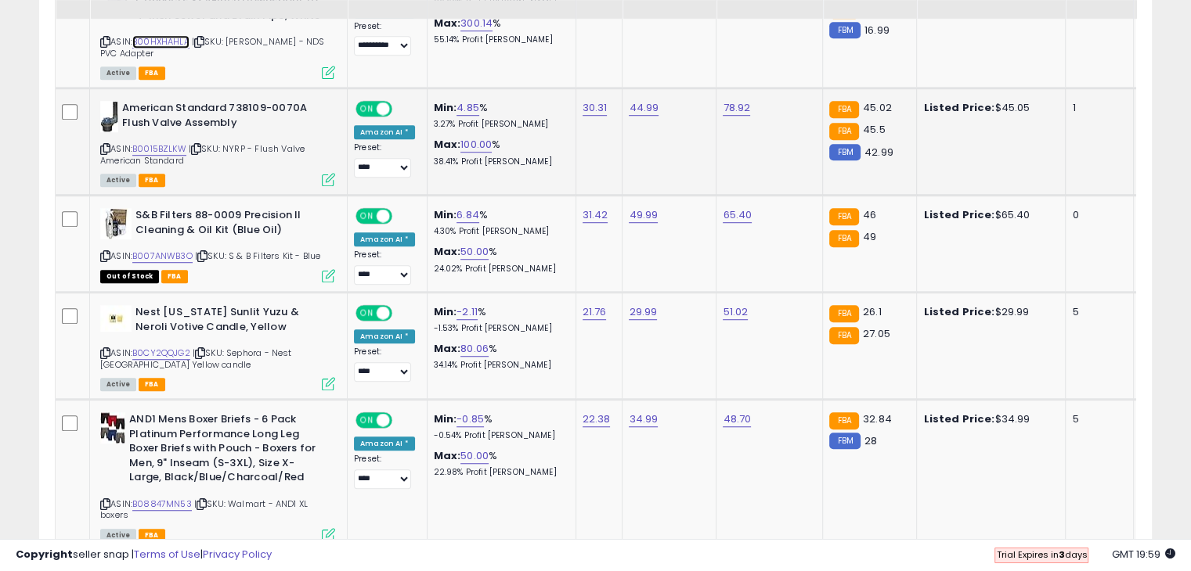
scroll to position [1103, 0]
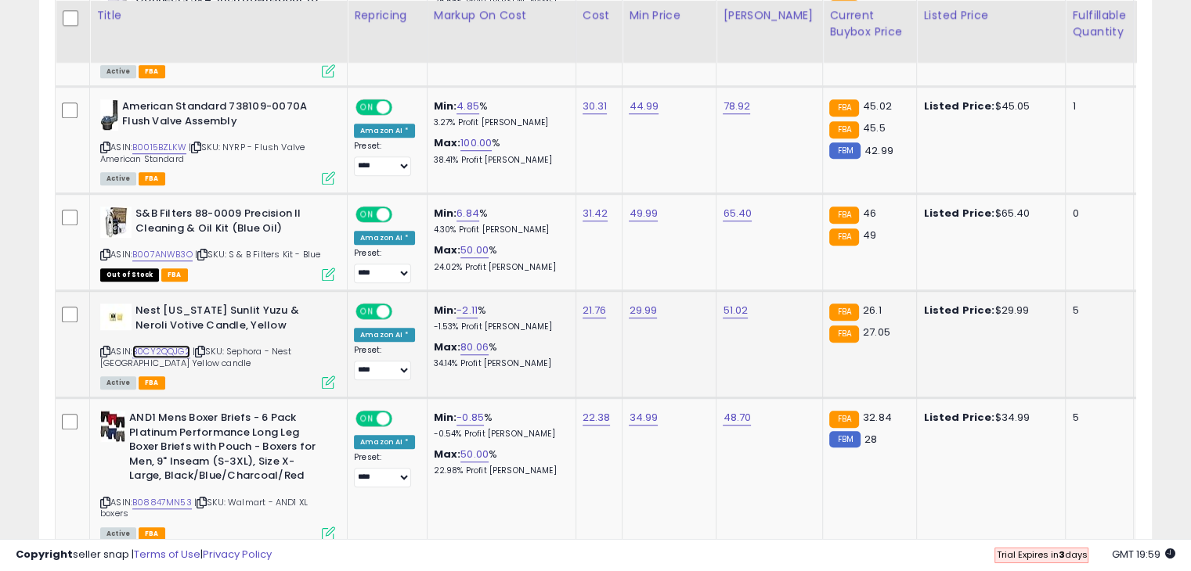
click at [178, 348] on link "B0CY2QQJG2" at bounding box center [161, 351] width 58 height 13
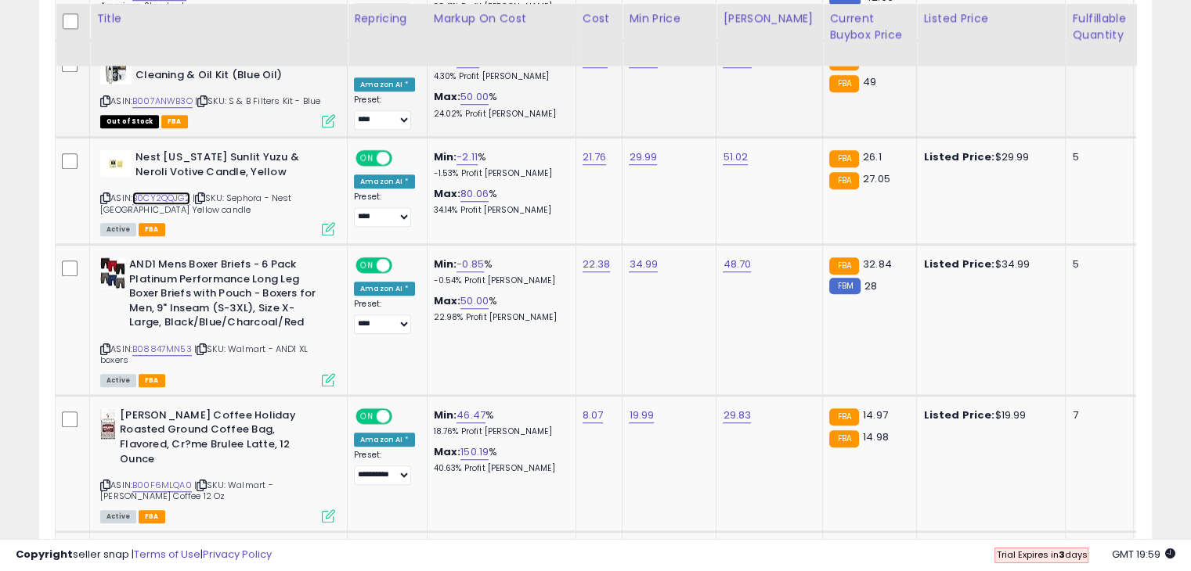
scroll to position [1259, 0]
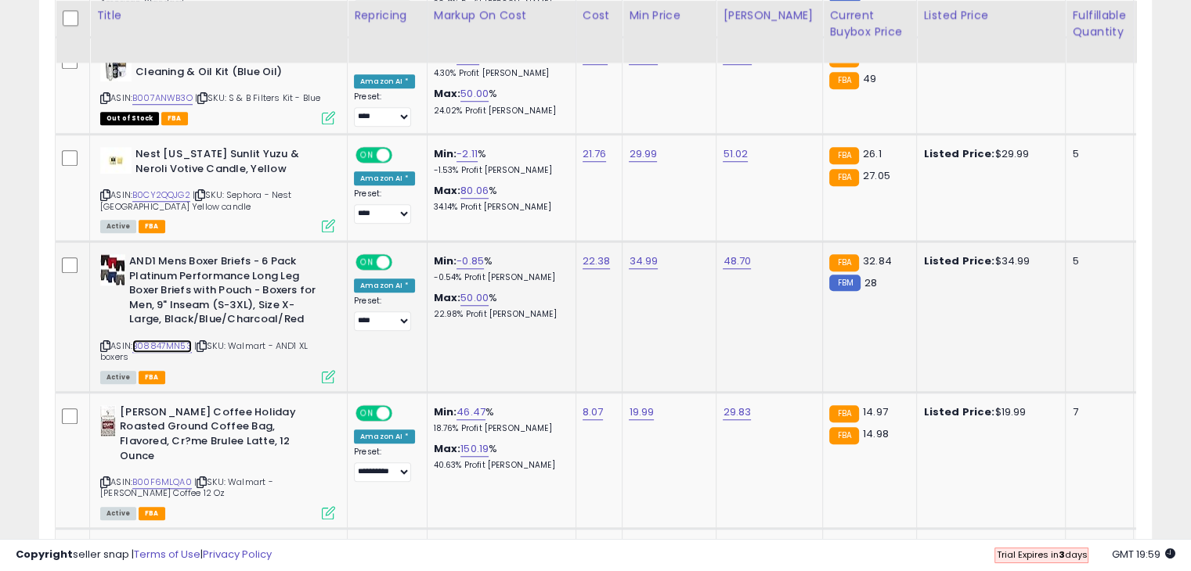
click at [141, 345] on link "B08847MN53" at bounding box center [161, 346] width 59 height 13
click at [646, 259] on link "34.99" at bounding box center [643, 262] width 29 height 16
type input "*****"
click at [694, 207] on button "submit" at bounding box center [681, 218] width 27 height 23
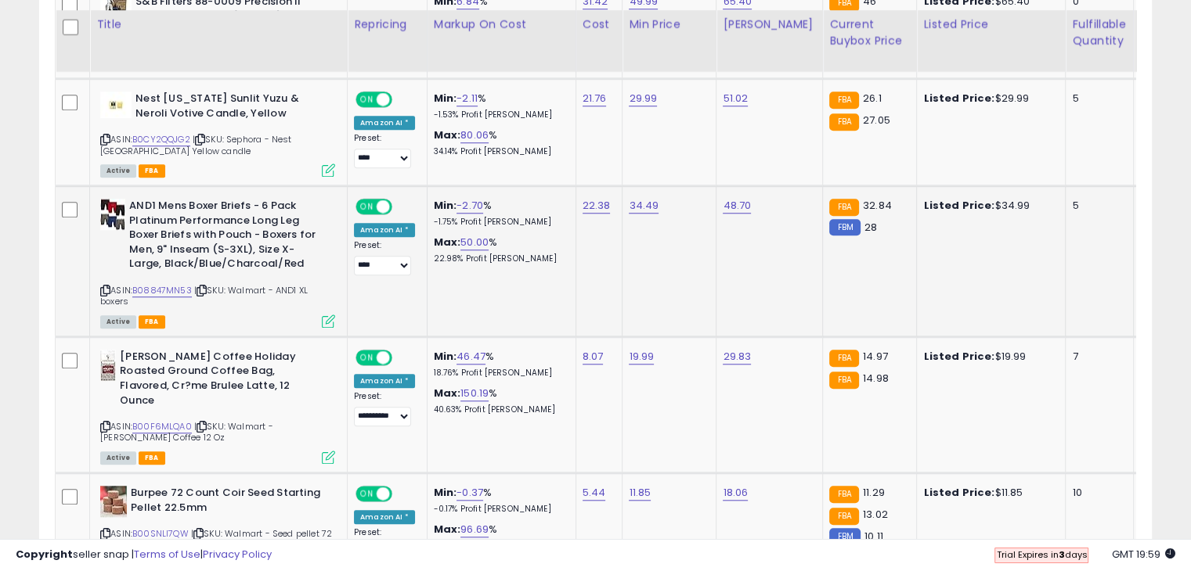
scroll to position [1338, 0]
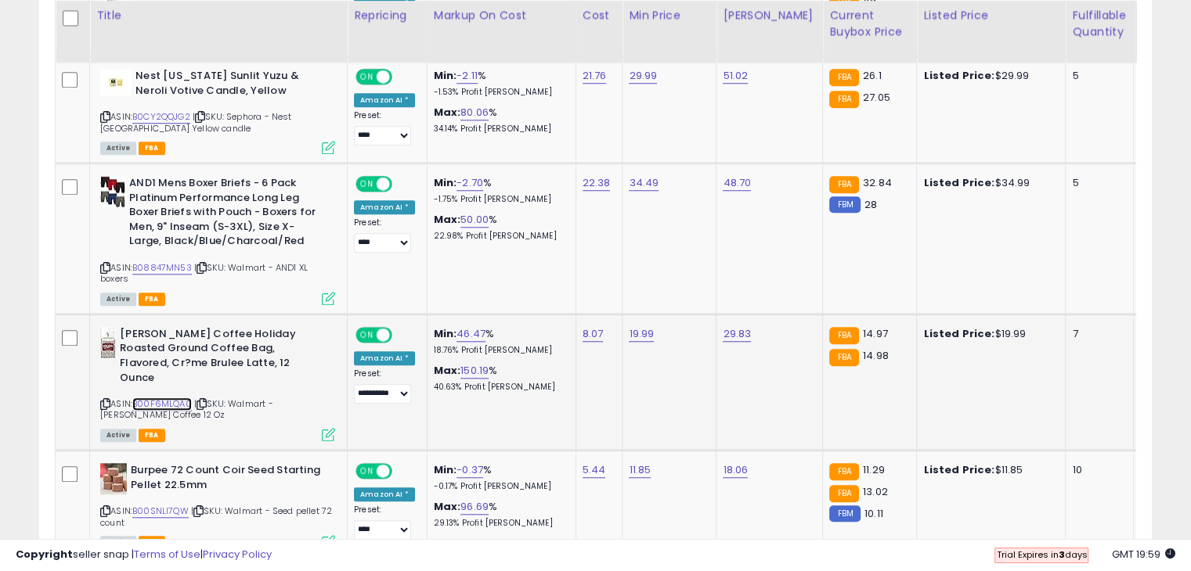
click at [180, 398] on link "B00F6MLQA0" at bounding box center [161, 404] width 59 height 13
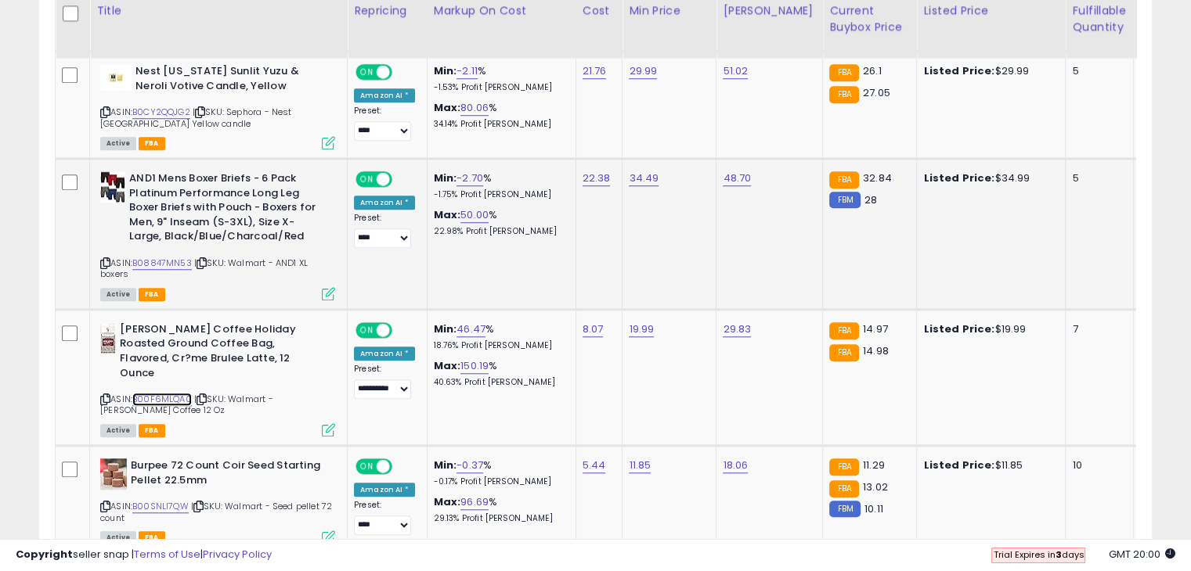
scroll to position [1416, 0]
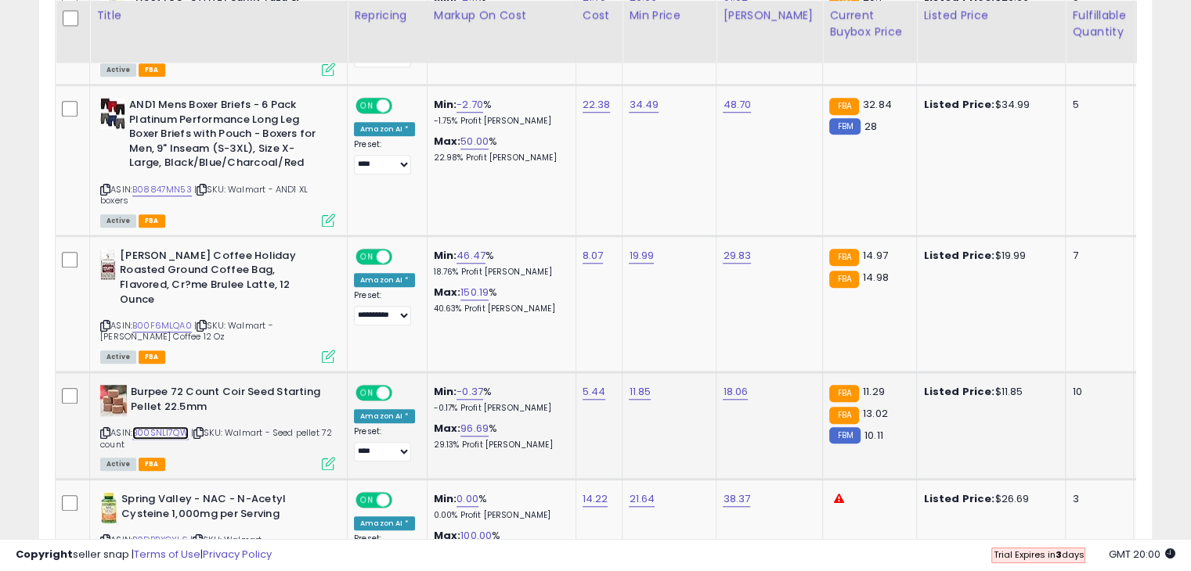
click at [169, 427] on link "B00SNLI7QW" at bounding box center [160, 433] width 56 height 13
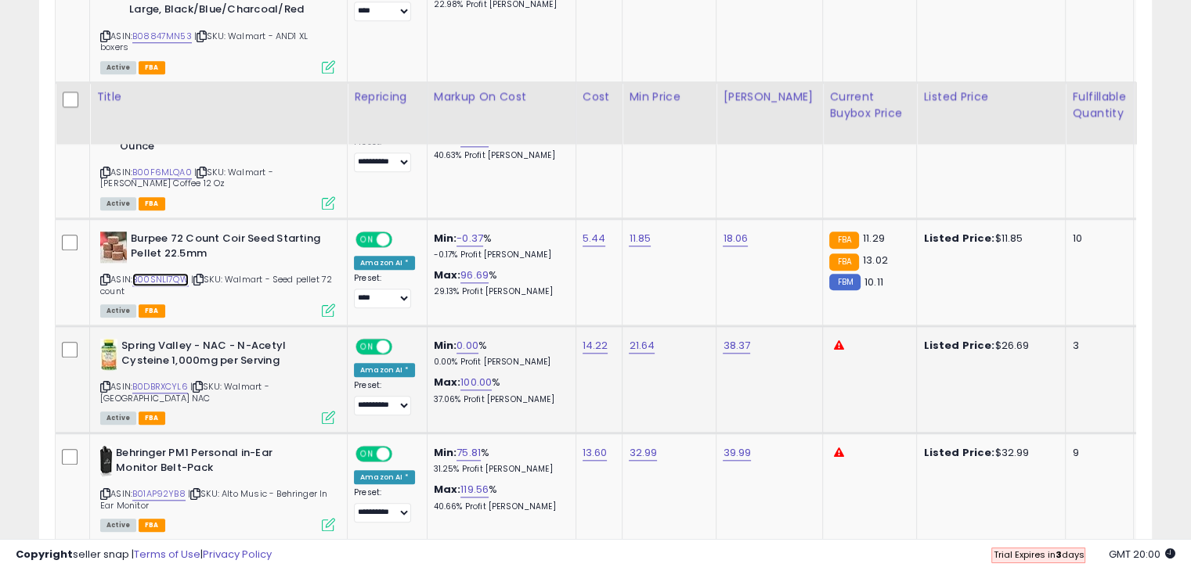
scroll to position [1651, 0]
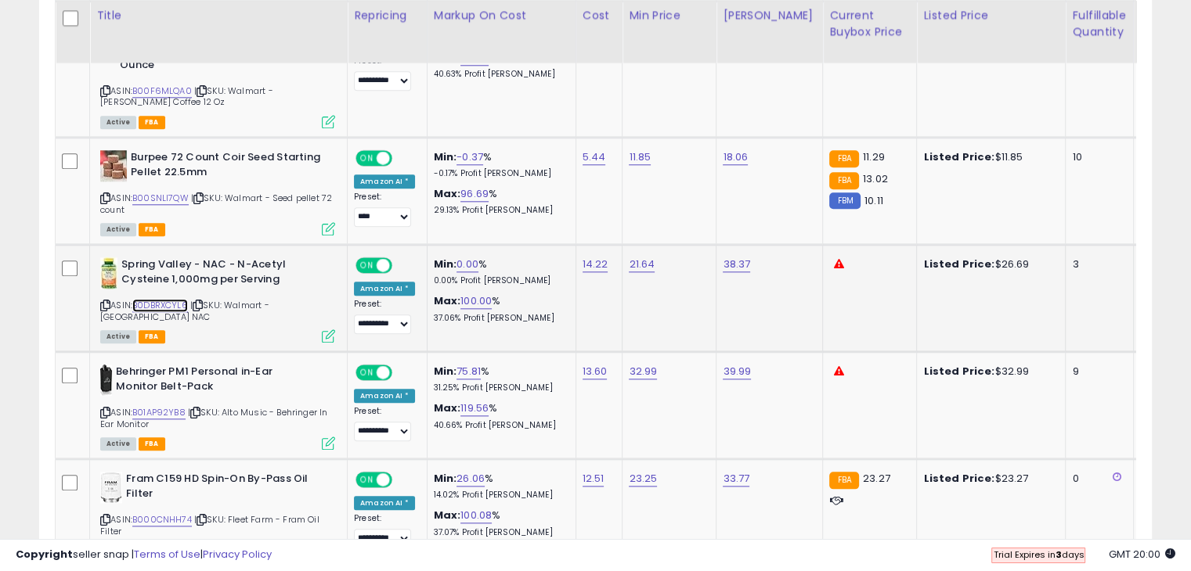
click at [171, 299] on link "B0DBRXCYL6" at bounding box center [160, 305] width 56 height 13
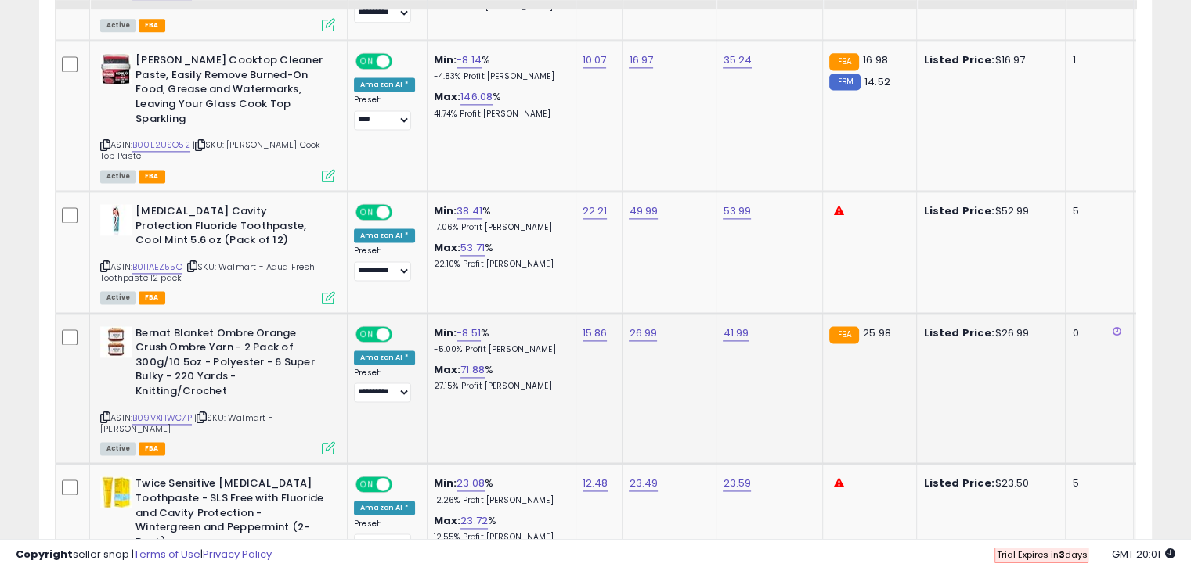
scroll to position [2199, 0]
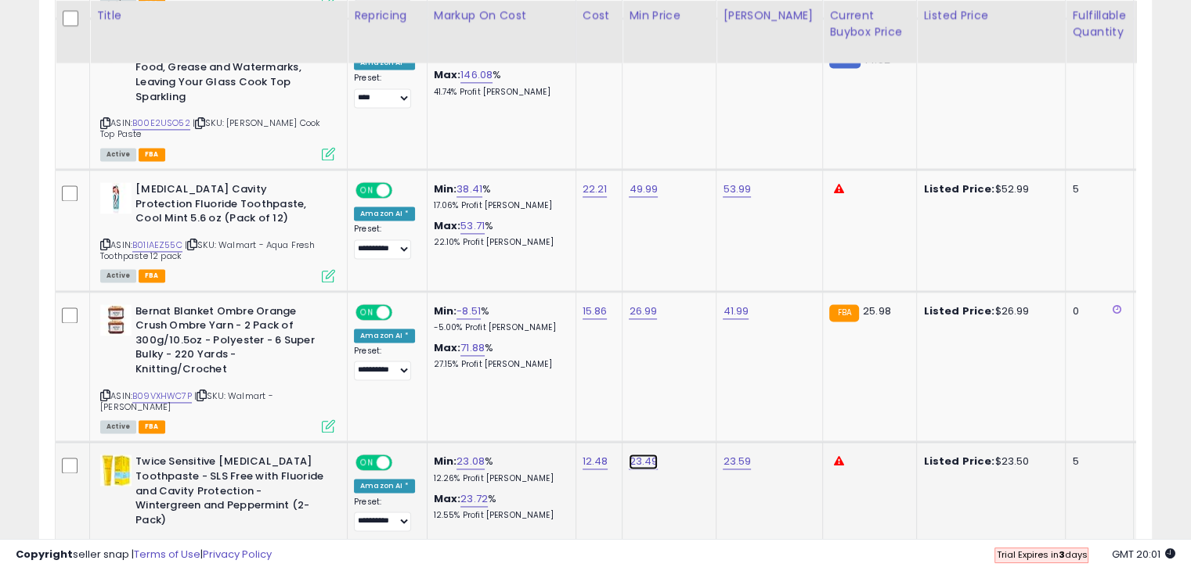
click at [640, 454] on link "23.49" at bounding box center [643, 462] width 29 height 16
type input "*****"
click at [685, 383] on icon "submit" at bounding box center [679, 386] width 9 height 9
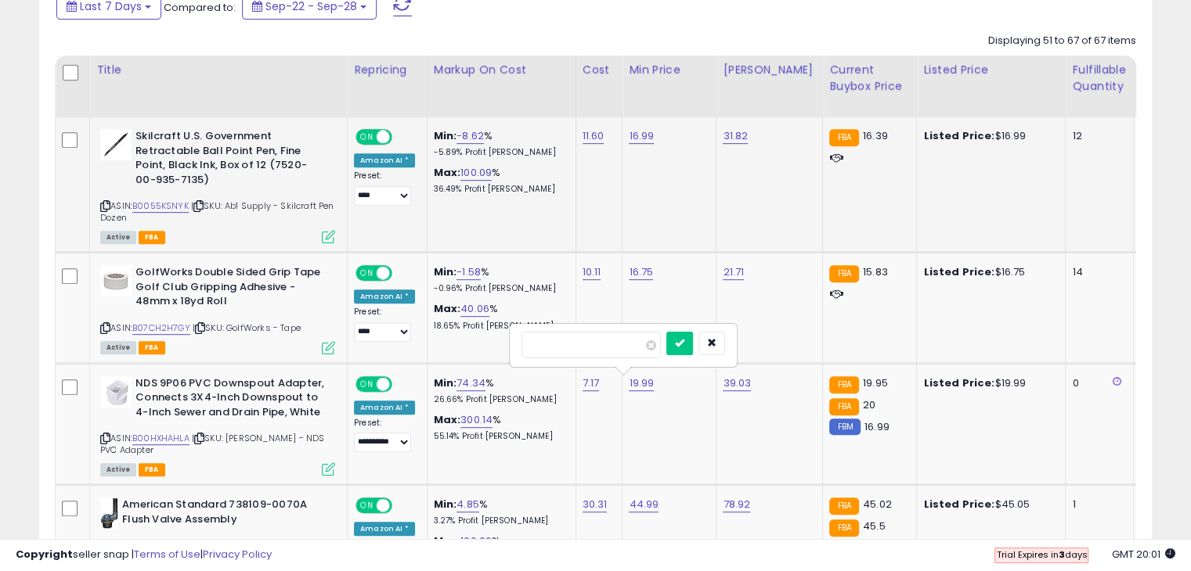
scroll to position [548, 0]
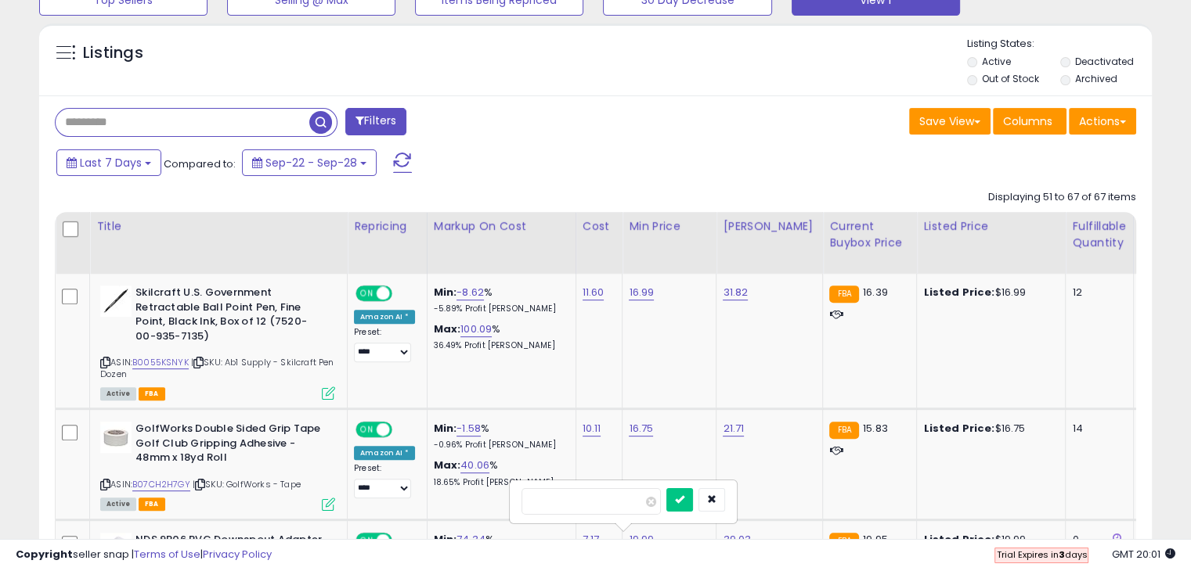
click at [181, 126] on input "text" at bounding box center [183, 122] width 254 height 27
type input "***"
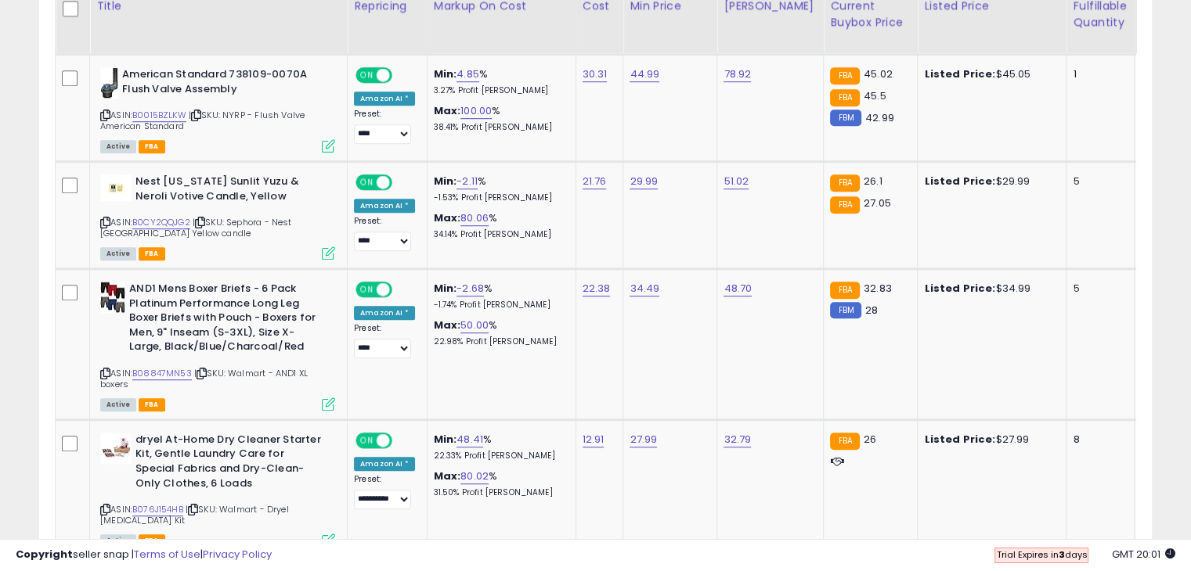
scroll to position [320, 643]
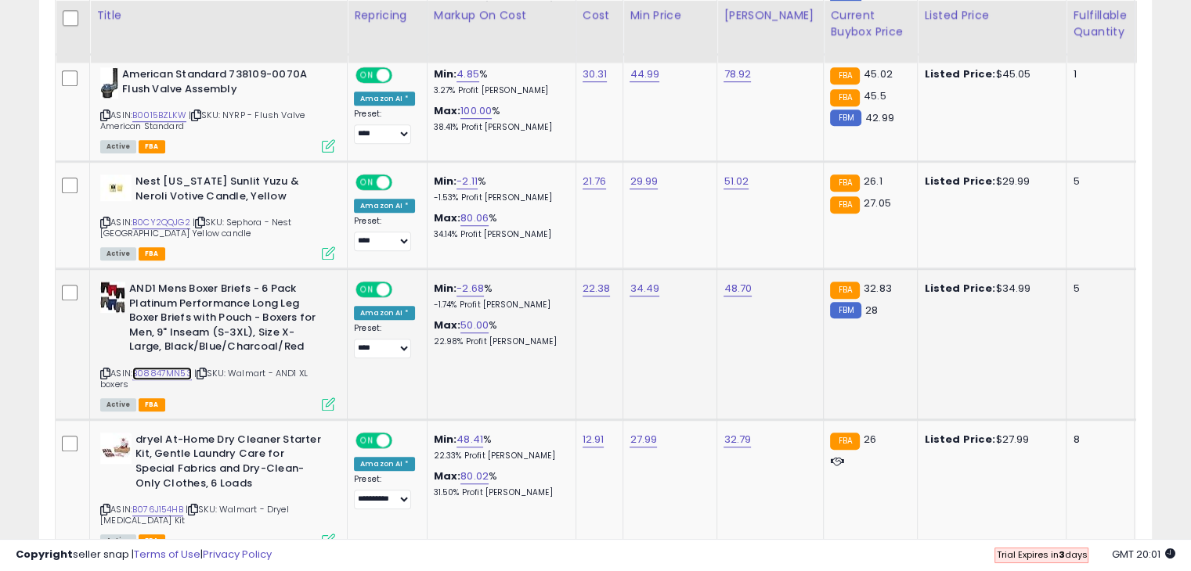
click at [177, 375] on link "B08847MN53" at bounding box center [161, 373] width 59 height 13
click at [103, 369] on icon at bounding box center [105, 373] width 10 height 9
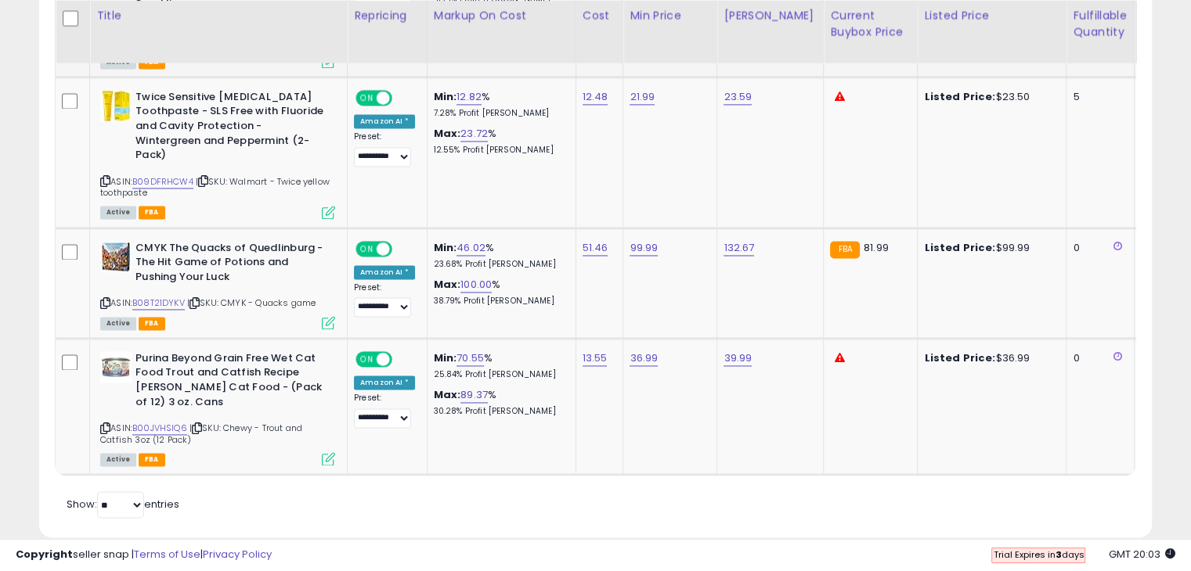
scroll to position [2337, 0]
click at [179, 421] on link "B00JVHSIQ6" at bounding box center [159, 427] width 55 height 13
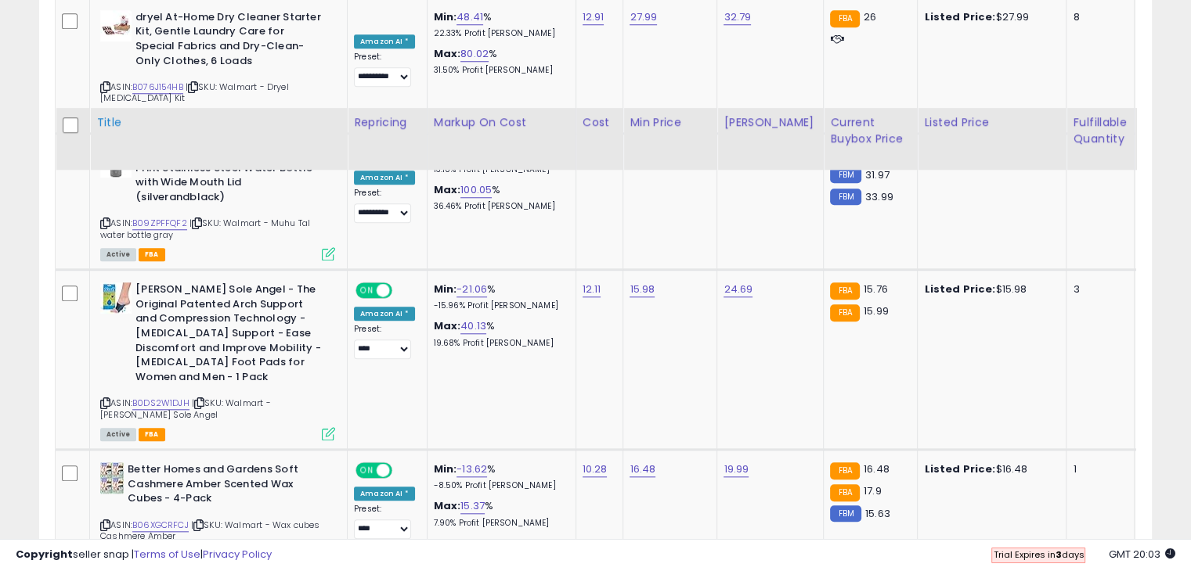
scroll to position [1320, 0]
